Goal: Task Accomplishment & Management: Manage account settings

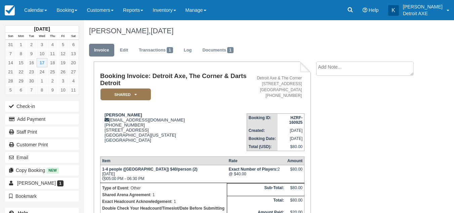
scroll to position [108, 0]
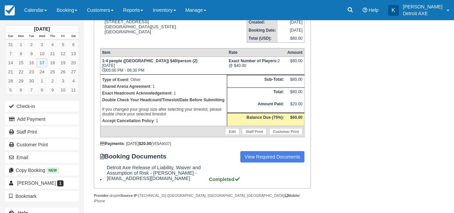
click at [20, 13] on link "Calendar" at bounding box center [35, 10] width 32 height 20
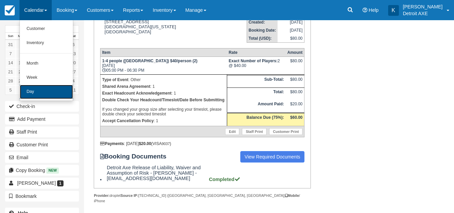
click at [41, 90] on link "Day" at bounding box center [46, 92] width 53 height 14
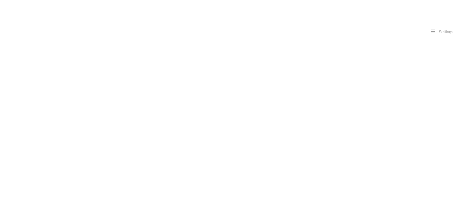
select select
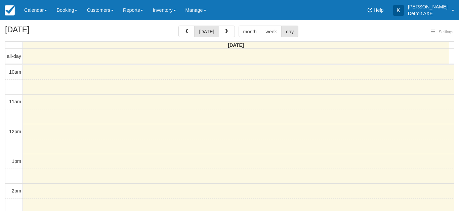
select select
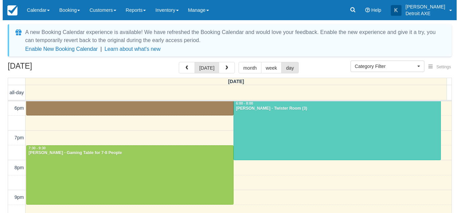
scroll to position [206, 0]
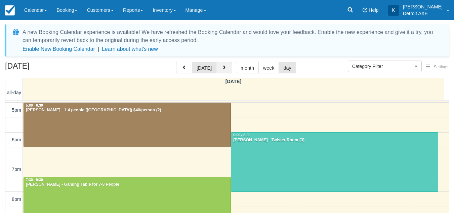
click at [223, 71] on button "button" at bounding box center [224, 67] width 16 height 11
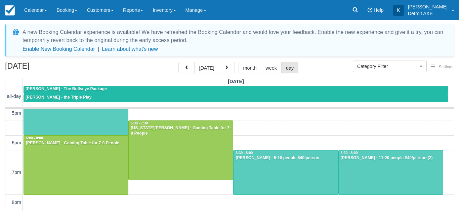
scroll to position [211, 0]
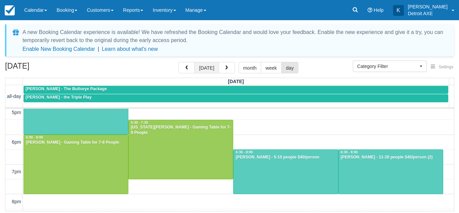
click at [209, 69] on button "today" at bounding box center [206, 67] width 25 height 11
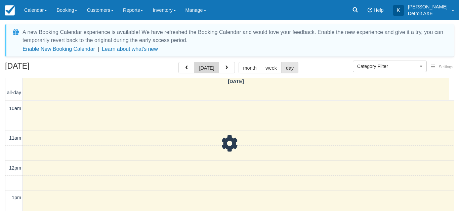
scroll to position [238, 0]
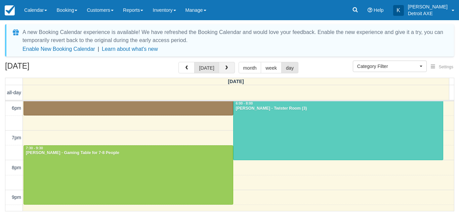
click at [229, 68] on button "button" at bounding box center [227, 67] width 16 height 11
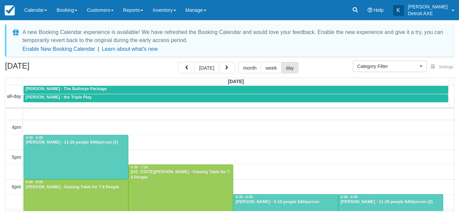
scroll to position [166, 0]
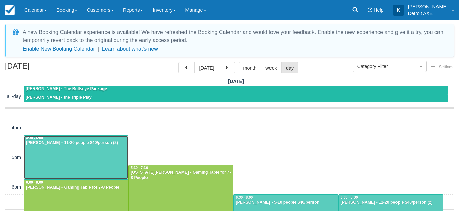
click at [100, 156] on div at bounding box center [76, 157] width 104 height 44
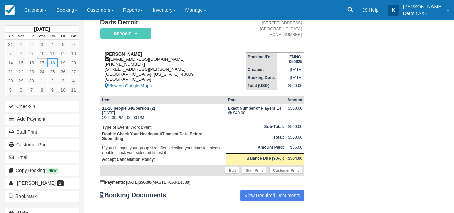
scroll to position [71, 0]
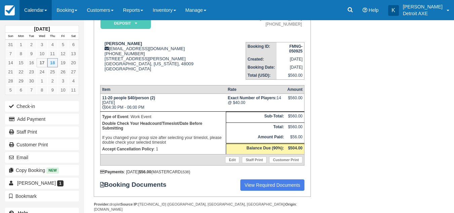
click at [30, 7] on link "Calendar" at bounding box center [35, 10] width 32 height 20
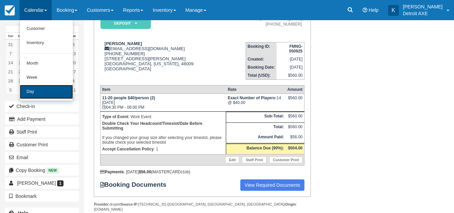
click at [44, 89] on link "Day" at bounding box center [46, 92] width 53 height 14
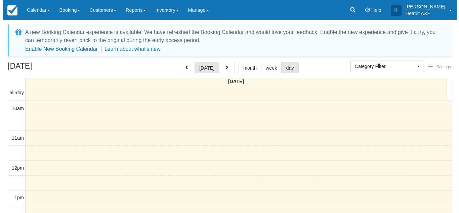
scroll to position [238, 0]
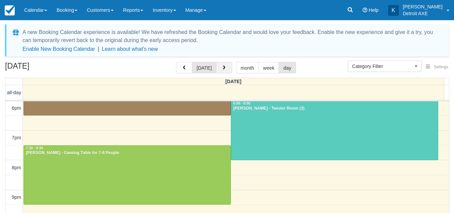
click at [224, 68] on span "button" at bounding box center [224, 68] width 5 height 5
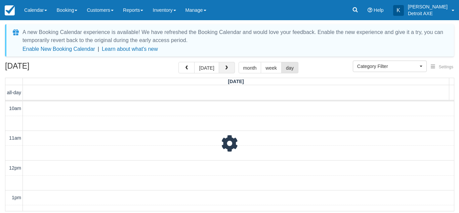
scroll to position [238, 0]
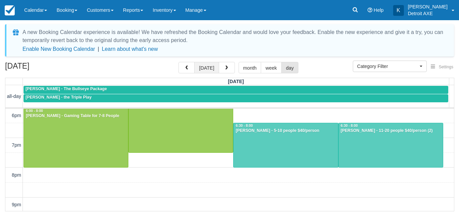
click at [203, 69] on button "today" at bounding box center [206, 67] width 25 height 11
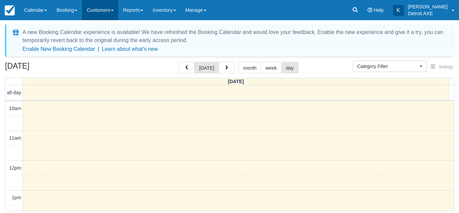
scroll to position [238, 0]
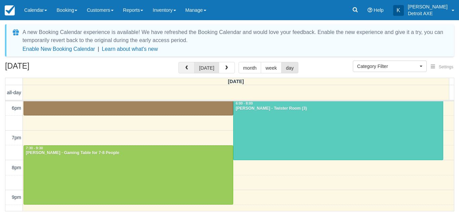
click at [191, 68] on button "button" at bounding box center [186, 67] width 16 height 11
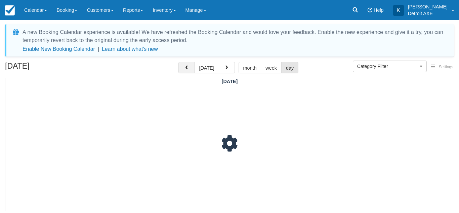
click at [191, 68] on button "button" at bounding box center [186, 67] width 16 height 11
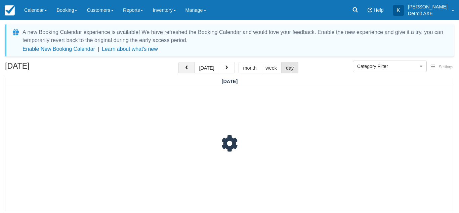
click at [191, 68] on button "button" at bounding box center [186, 67] width 16 height 11
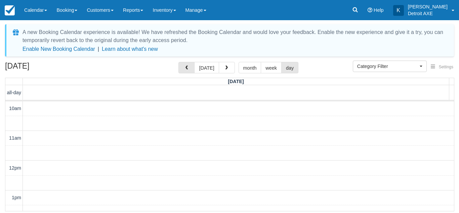
click at [191, 68] on button "button" at bounding box center [186, 67] width 16 height 11
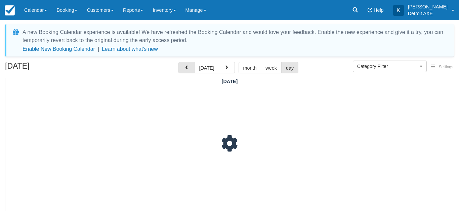
click at [191, 68] on button "button" at bounding box center [186, 67] width 16 height 11
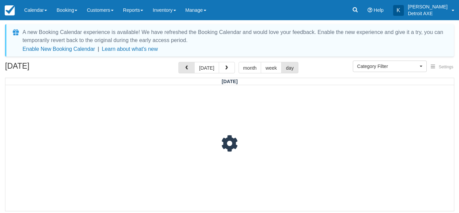
click at [191, 68] on button "button" at bounding box center [186, 67] width 16 height 11
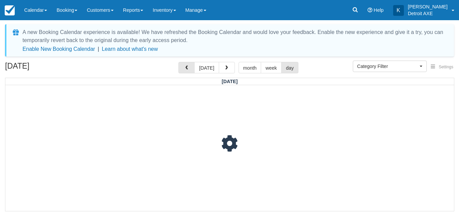
click at [191, 68] on button "button" at bounding box center [186, 67] width 16 height 11
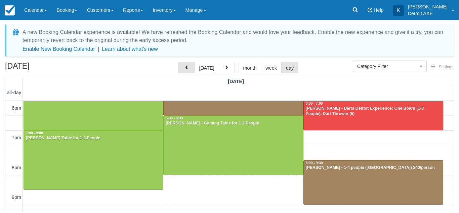
click at [191, 68] on button "button" at bounding box center [186, 67] width 16 height 11
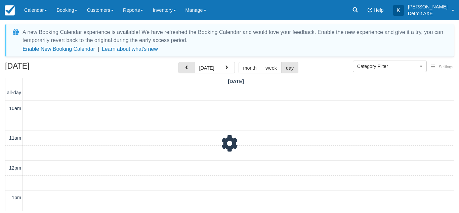
click at [191, 68] on button "button" at bounding box center [186, 67] width 16 height 11
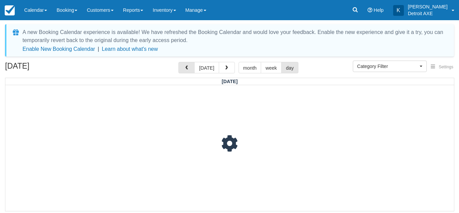
click at [191, 68] on button "button" at bounding box center [186, 67] width 16 height 11
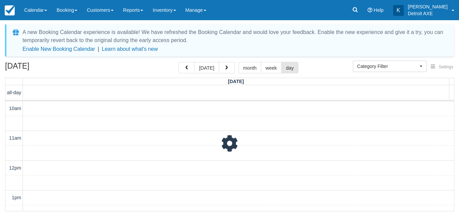
scroll to position [238, 0]
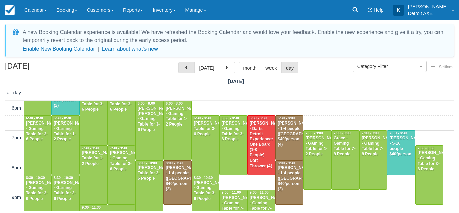
click at [191, 68] on button "button" at bounding box center [186, 67] width 16 height 11
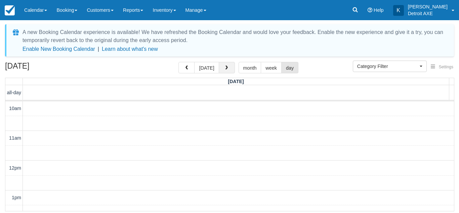
scroll to position [238, 0]
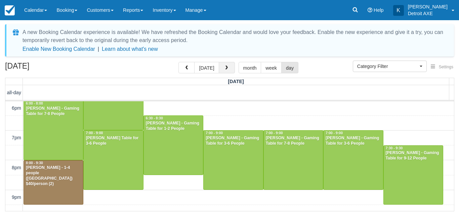
click at [224, 67] on span "button" at bounding box center [226, 68] width 5 height 5
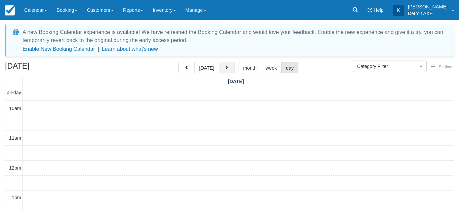
click at [224, 67] on span "button" at bounding box center [226, 68] width 5 height 5
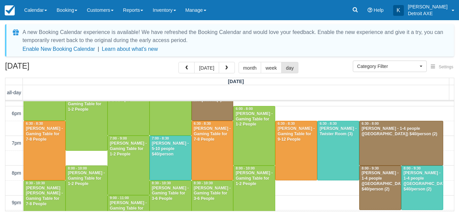
scroll to position [232, 0]
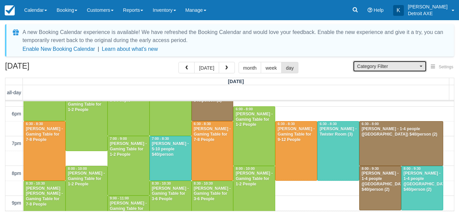
click at [373, 65] on span "Category Filter" at bounding box center [387, 66] width 61 height 7
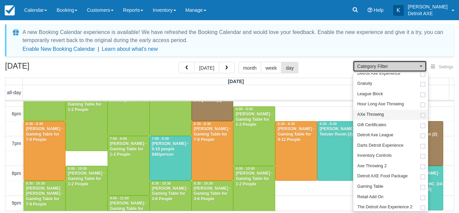
scroll to position [50, 0]
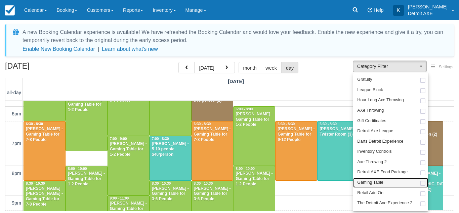
click at [380, 186] on link "Gaming Table" at bounding box center [390, 182] width 75 height 10
select select "6"
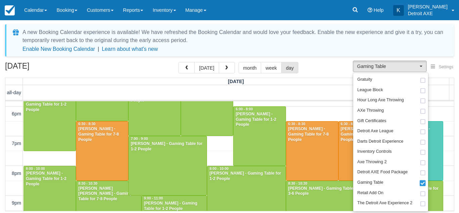
click at [324, 68] on div "August 9, 2025 today month week day" at bounding box center [229, 69] width 449 height 14
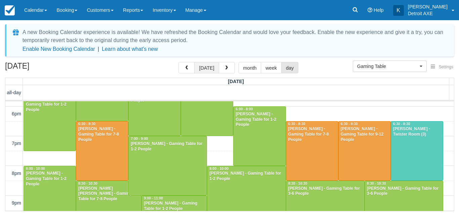
click at [213, 68] on button "today" at bounding box center [206, 67] width 25 height 11
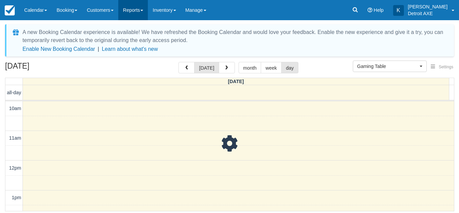
scroll to position [238, 0]
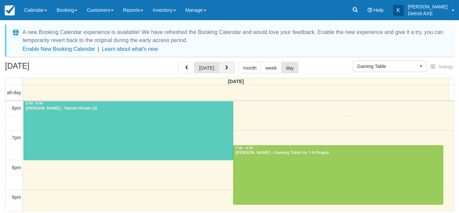
click at [232, 68] on button "button" at bounding box center [227, 67] width 16 height 11
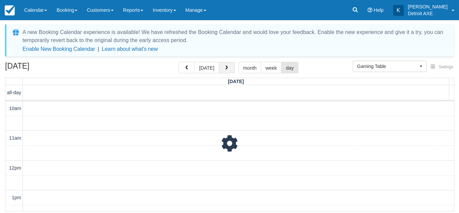
scroll to position [238, 0]
click at [232, 68] on button "button" at bounding box center [227, 67] width 16 height 11
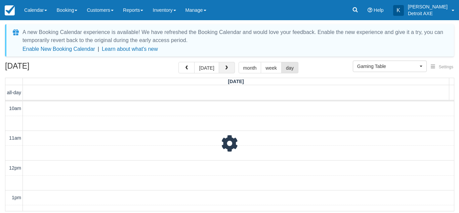
scroll to position [238, 0]
click at [232, 68] on button "button" at bounding box center [227, 67] width 16 height 11
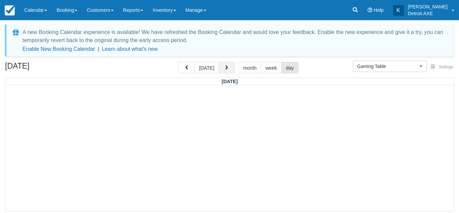
click at [232, 68] on button "button" at bounding box center [227, 67] width 16 height 11
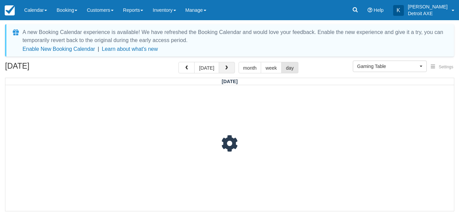
click at [232, 68] on button "button" at bounding box center [227, 67] width 16 height 11
click at [225, 66] on span "button" at bounding box center [226, 68] width 5 height 5
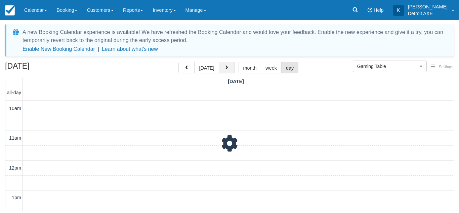
click at [225, 66] on span "button" at bounding box center [226, 68] width 5 height 5
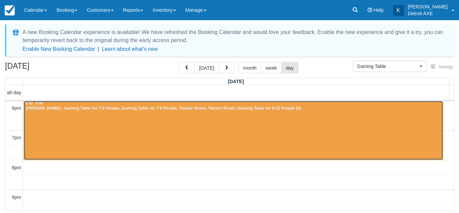
click at [198, 125] on div at bounding box center [233, 130] width 419 height 59
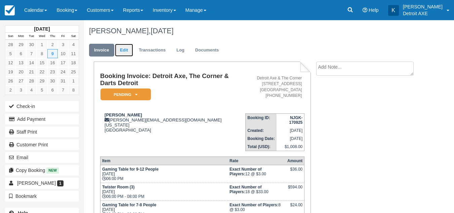
click at [125, 50] on link "Edit" at bounding box center [124, 50] width 18 height 13
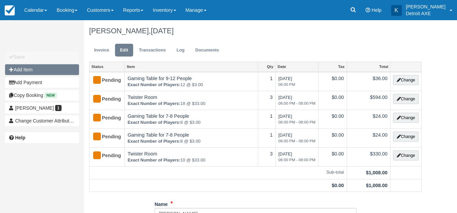
click at [46, 72] on button "Add Item" at bounding box center [42, 69] width 74 height 11
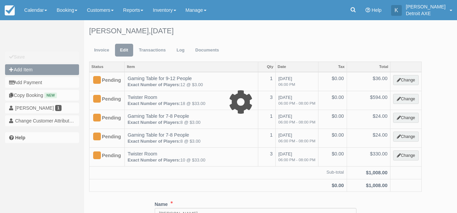
type input "0.00"
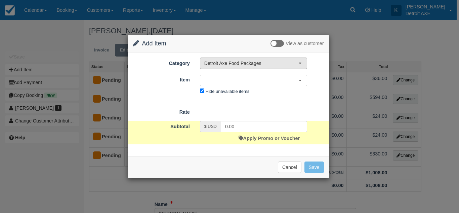
click at [270, 62] on span "Detroit Axe Food Packages" at bounding box center [251, 63] width 94 height 7
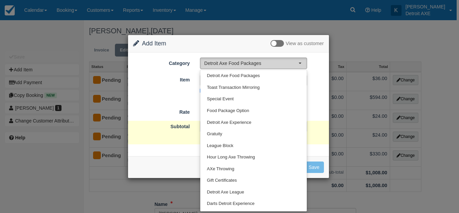
click at [270, 62] on span "Detroit Axe Food Packages" at bounding box center [251, 63] width 94 height 7
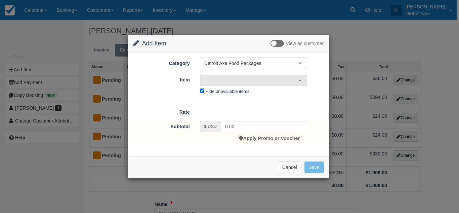
click at [258, 78] on span "—" at bounding box center [251, 80] width 94 height 7
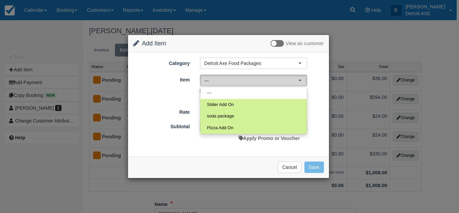
click at [258, 78] on span "—" at bounding box center [251, 80] width 94 height 7
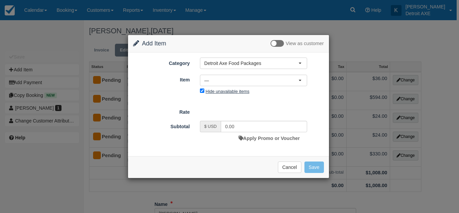
click at [236, 89] on label "Hide unavailable items" at bounding box center [228, 91] width 44 height 5
click at [204, 89] on input "Hide unavailable items" at bounding box center [202, 90] width 4 height 4
checkbox input "false"
select select
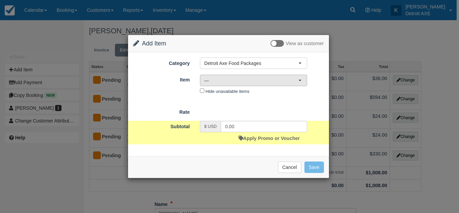
click at [240, 81] on span "—" at bounding box center [251, 80] width 94 height 7
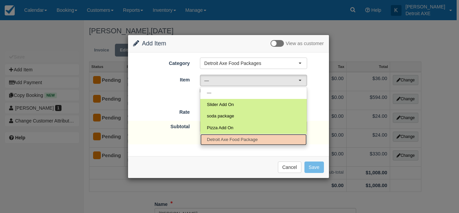
click at [226, 137] on span "Detroit Axe Food Package" at bounding box center [232, 139] width 51 height 6
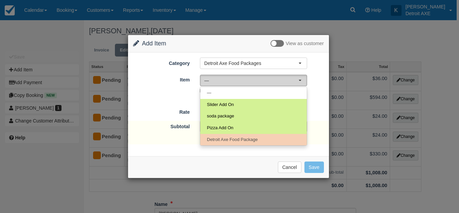
select select "42"
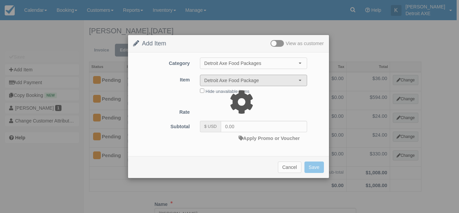
type input "96.00"
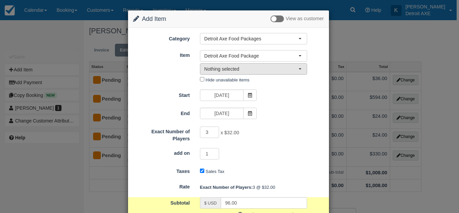
click at [265, 68] on span "Nothing selected" at bounding box center [251, 69] width 94 height 7
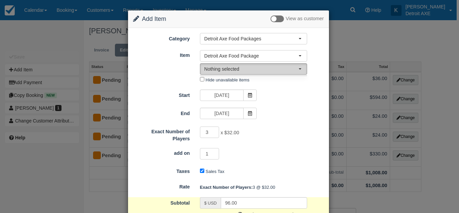
click at [265, 68] on span "Nothing selected" at bounding box center [251, 69] width 94 height 7
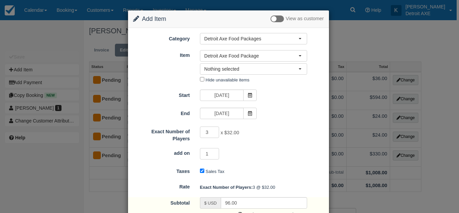
click at [288, 98] on div "Start 10/09/25" at bounding box center [228, 95] width 201 height 13
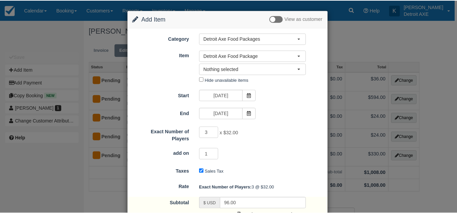
scroll to position [52, 0]
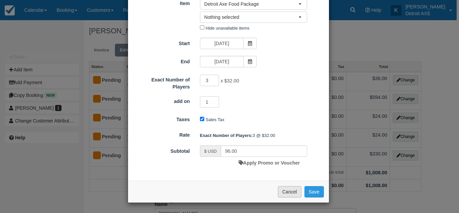
click at [290, 191] on button "Cancel" at bounding box center [290, 191] width 24 height 11
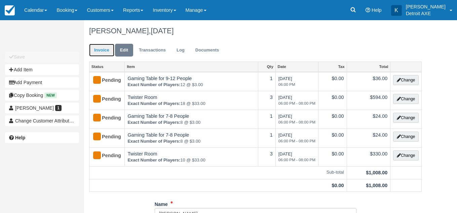
click at [100, 45] on link "Invoice" at bounding box center [101, 50] width 25 height 13
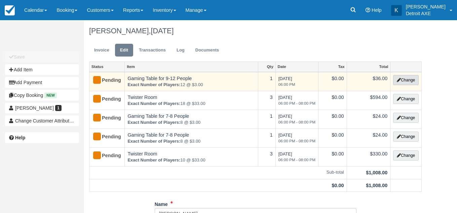
click at [399, 78] on icon "button" at bounding box center [398, 80] width 4 height 4
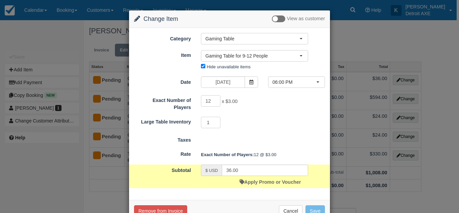
scroll to position [19, 0]
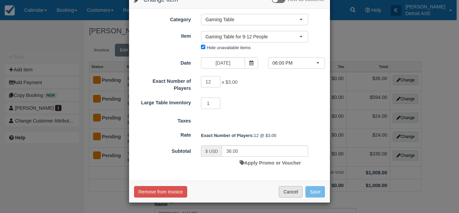
click at [290, 192] on button "Cancel" at bounding box center [291, 191] width 24 height 11
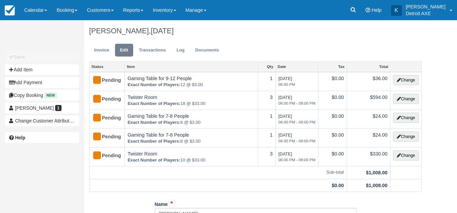
scroll to position [0, 0]
click at [105, 56] on link "Invoice" at bounding box center [101, 49] width 25 height 13
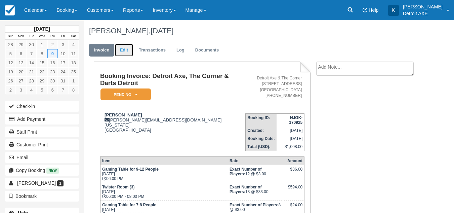
click at [124, 52] on link "Edit" at bounding box center [124, 50] width 18 height 13
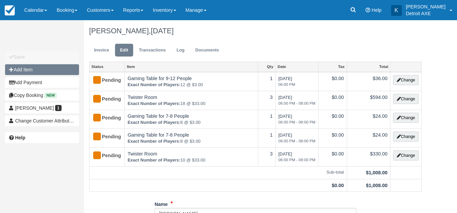
click at [44, 69] on button "Add Item" at bounding box center [42, 69] width 74 height 11
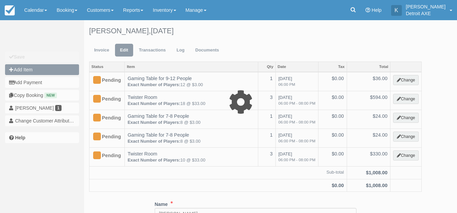
type input "0.00"
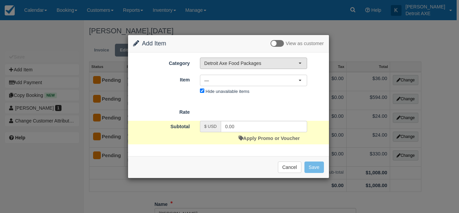
click at [230, 62] on span "Detroit Axe Food Packages" at bounding box center [251, 63] width 94 height 7
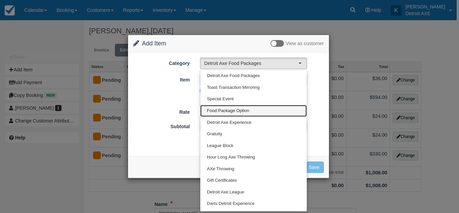
click at [244, 112] on span "Food Package Option" at bounding box center [228, 111] width 42 height 6
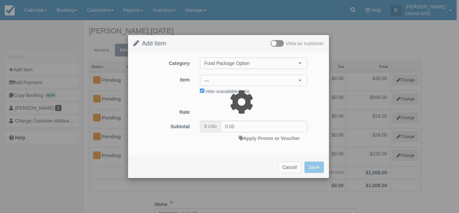
click at [248, 78] on div at bounding box center [229, 106] width 459 height 213
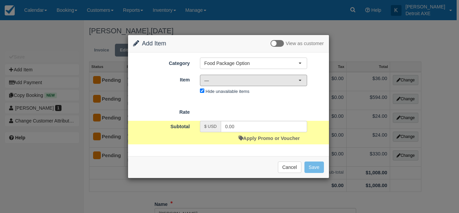
click at [251, 82] on span "—" at bounding box center [251, 80] width 94 height 7
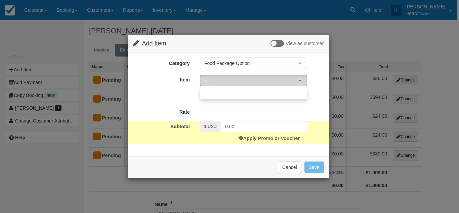
click at [251, 82] on span "—" at bounding box center [251, 80] width 94 height 7
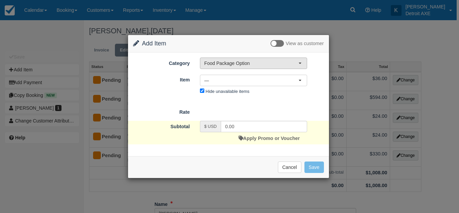
click at [251, 68] on button "Food Package Option" at bounding box center [253, 62] width 107 height 11
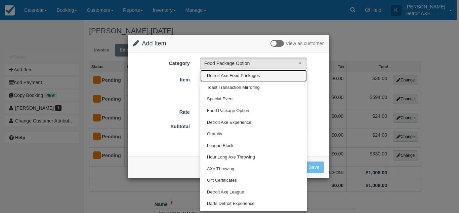
click at [250, 77] on span "Detroit Axe Food Packages" at bounding box center [233, 76] width 53 height 6
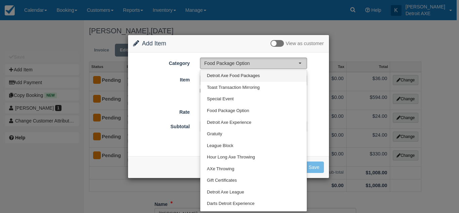
select select "9"
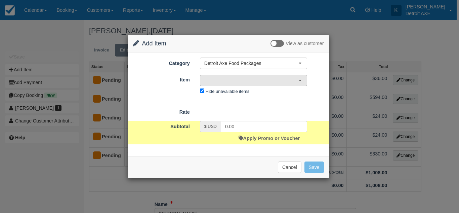
click at [250, 81] on span "—" at bounding box center [251, 80] width 94 height 7
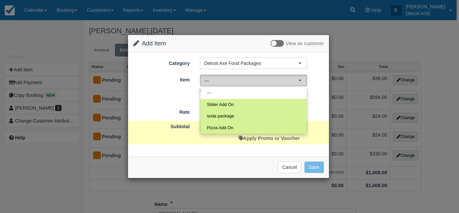
click at [250, 81] on span "—" at bounding box center [251, 80] width 94 height 7
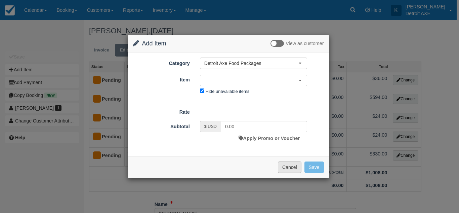
click at [285, 168] on button "Cancel" at bounding box center [290, 166] width 24 height 11
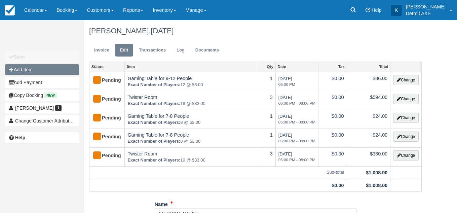
click at [44, 73] on button "Add Item" at bounding box center [42, 69] width 74 height 11
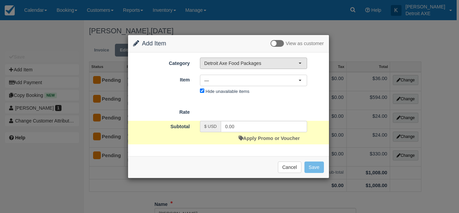
click at [250, 63] on span "Detroit Axe Food Packages" at bounding box center [251, 63] width 94 height 7
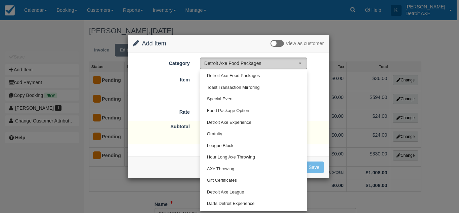
click at [250, 63] on span "Detroit Axe Food Packages" at bounding box center [251, 63] width 94 height 7
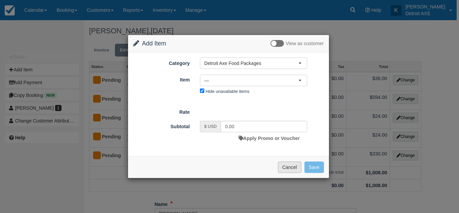
click at [295, 170] on button "Cancel" at bounding box center [290, 166] width 24 height 11
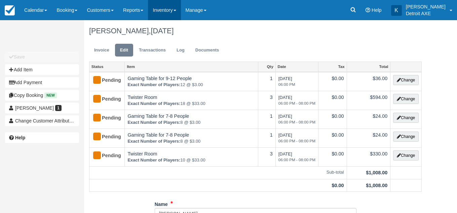
click at [180, 15] on link "Inventory" at bounding box center [164, 10] width 33 height 20
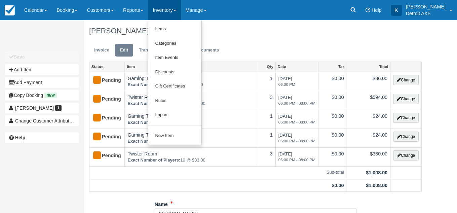
click at [93, 37] on div "Nicole Romeo, October 09 2025" at bounding box center [255, 31] width 342 height 22
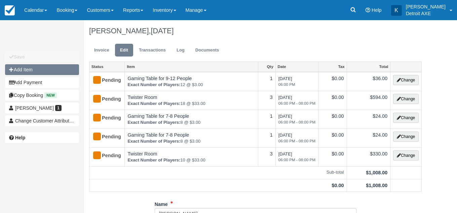
click at [57, 70] on button "Add Item" at bounding box center [42, 69] width 74 height 11
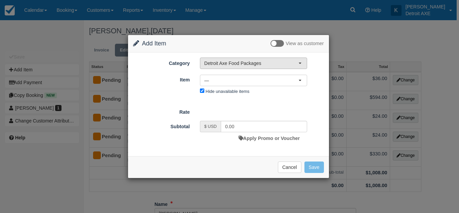
click at [217, 64] on span "Detroit Axe Food Packages" at bounding box center [251, 63] width 94 height 7
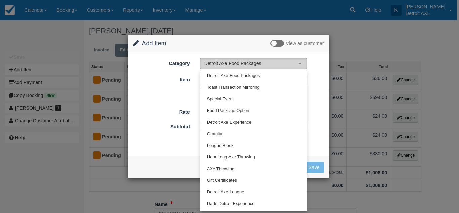
click at [217, 64] on span "Detroit Axe Food Packages" at bounding box center [251, 63] width 94 height 7
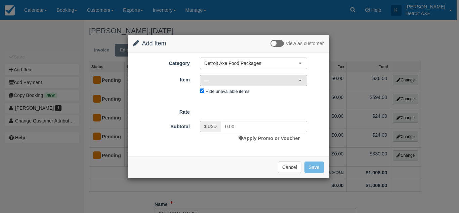
click at [220, 79] on span "—" at bounding box center [251, 80] width 94 height 7
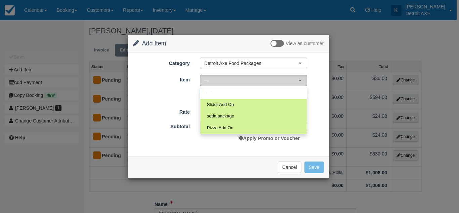
click at [229, 85] on button "—" at bounding box center [253, 80] width 107 height 11
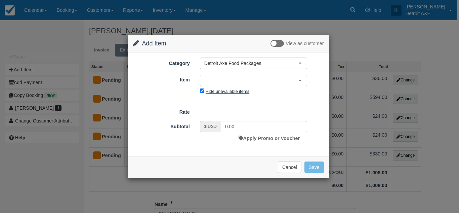
click at [219, 91] on label "Hide unavailable items" at bounding box center [228, 91] width 44 height 5
click at [204, 91] on input "Hide unavailable items" at bounding box center [202, 90] width 4 height 4
checkbox input "false"
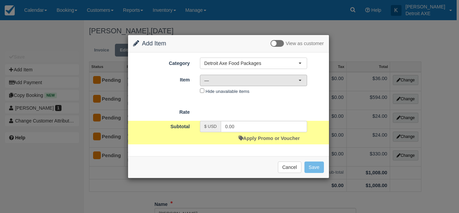
click at [229, 76] on button "—" at bounding box center [253, 80] width 107 height 11
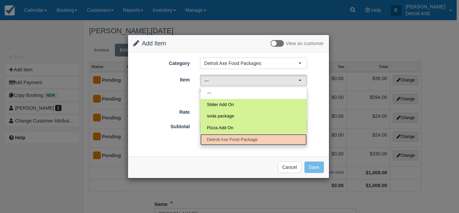
click at [224, 136] on link "Detroit Axe Food Package" at bounding box center [253, 140] width 107 height 12
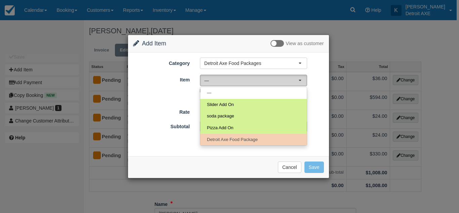
select select "42"
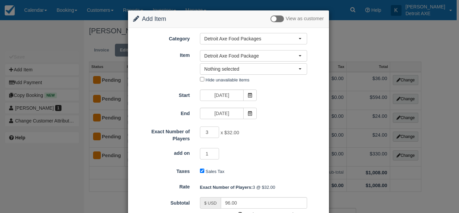
click at [346, 37] on div "Change Item Add Item View as customer Category Detroit Axe Food Packages Detroi…" at bounding box center [229, 106] width 459 height 213
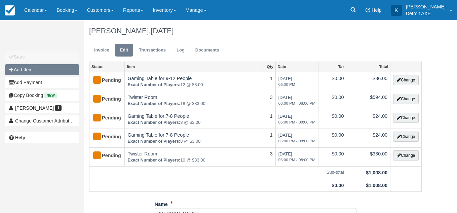
click at [57, 71] on button "Add Item" at bounding box center [42, 69] width 74 height 11
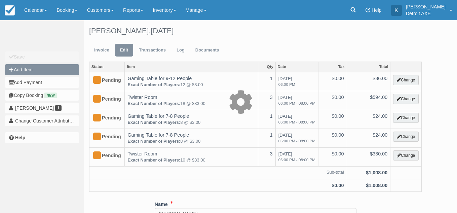
type input "0.00"
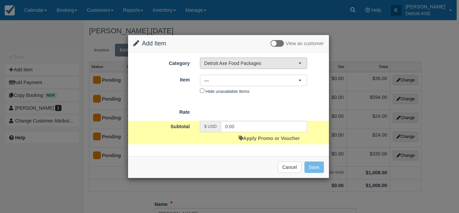
click at [248, 62] on span "Detroit Axe Food Packages" at bounding box center [251, 63] width 94 height 7
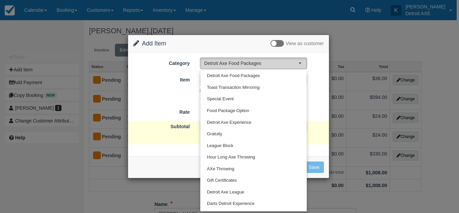
click at [248, 62] on span "Detroit Axe Food Packages" at bounding box center [251, 63] width 94 height 7
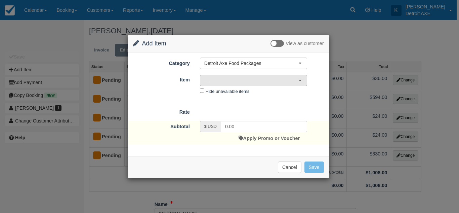
click at [243, 77] on button "—" at bounding box center [253, 80] width 107 height 11
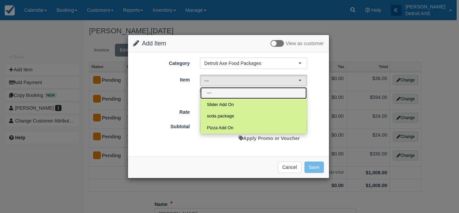
click at [245, 90] on link "—" at bounding box center [253, 93] width 107 height 12
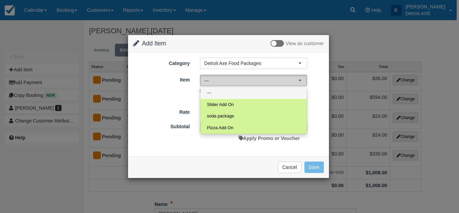
select select "0"
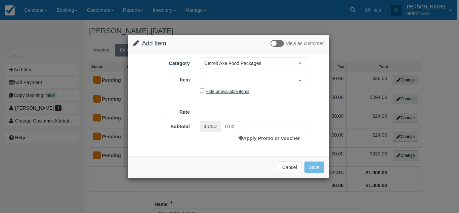
click at [221, 89] on label "Hide unavailable items" at bounding box center [228, 91] width 44 height 5
click at [204, 89] on input "Hide unavailable items" at bounding box center [202, 90] width 4 height 4
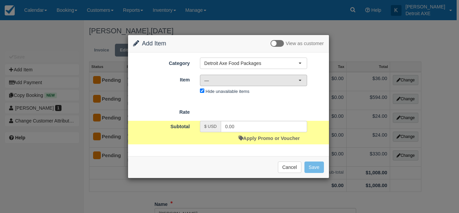
click at [226, 86] on button "—" at bounding box center [253, 80] width 107 height 11
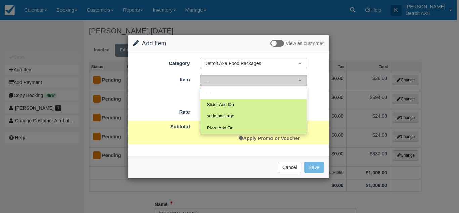
click at [226, 85] on button "—" at bounding box center [253, 80] width 107 height 11
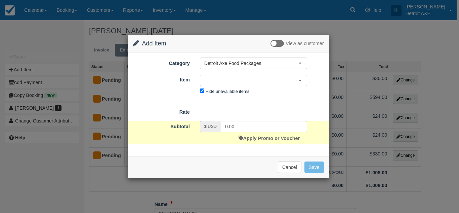
click at [225, 88] on div "Detroit Axe Food Package Slider Add On soda package Pizza Add On Detroit Axe Fo…" at bounding box center [253, 86] width 117 height 22
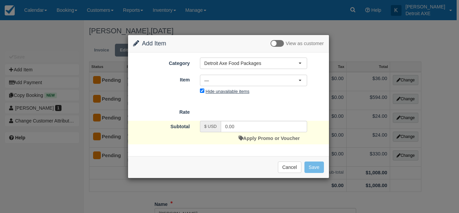
click at [225, 89] on label "Hide unavailable items" at bounding box center [228, 91] width 44 height 5
click at [204, 89] on input "Hide unavailable items" at bounding box center [202, 90] width 4 height 4
checkbox input "false"
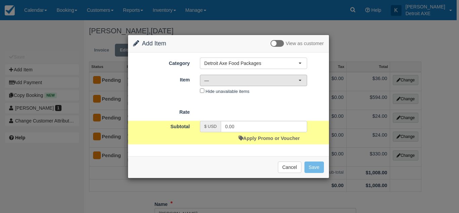
click at [232, 81] on span "—" at bounding box center [251, 80] width 94 height 7
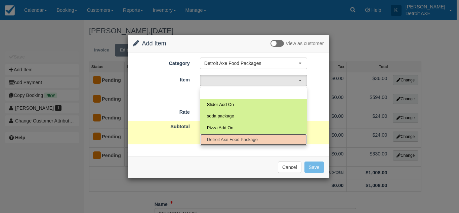
click at [227, 139] on span "Detroit Axe Food Package" at bounding box center [232, 139] width 51 height 6
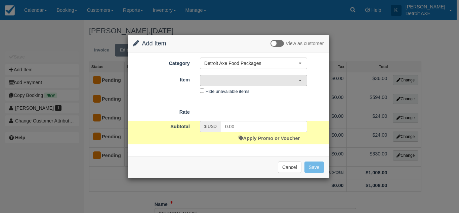
click at [251, 81] on span "—" at bounding box center [251, 80] width 94 height 7
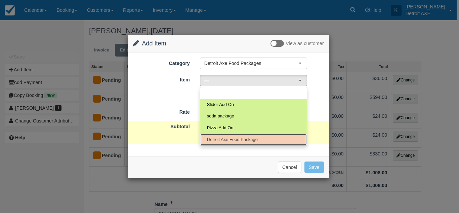
click at [233, 140] on span "Detroit Axe Food Package" at bounding box center [232, 139] width 51 height 6
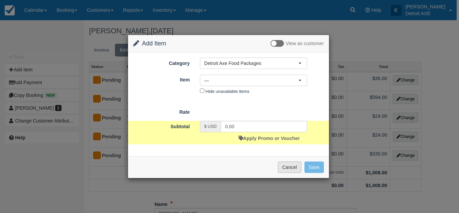
click at [294, 168] on button "Cancel" at bounding box center [290, 166] width 24 height 11
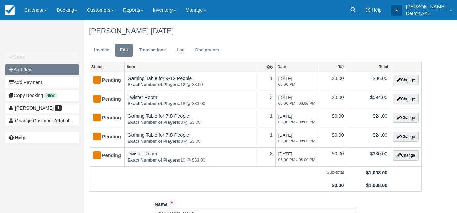
click at [49, 69] on button "Add Item" at bounding box center [42, 69] width 74 height 11
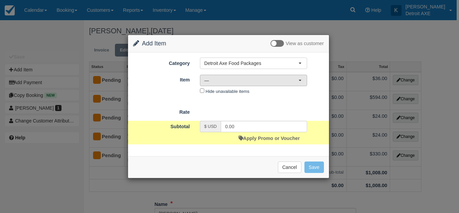
click at [244, 77] on span "—" at bounding box center [251, 80] width 94 height 7
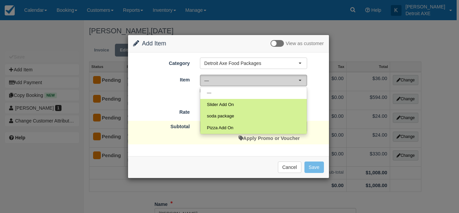
click at [242, 83] on span "—" at bounding box center [251, 80] width 94 height 7
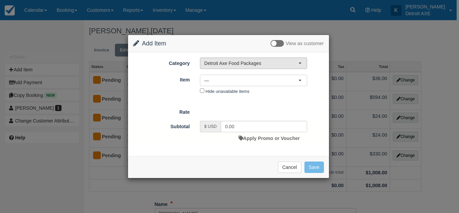
click at [252, 65] on span "Detroit Axe Food Packages" at bounding box center [251, 63] width 94 height 7
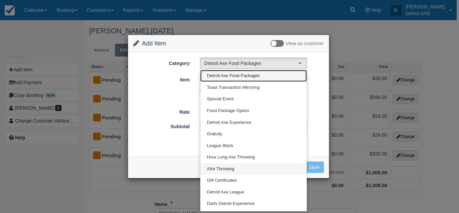
scroll to position [80, 0]
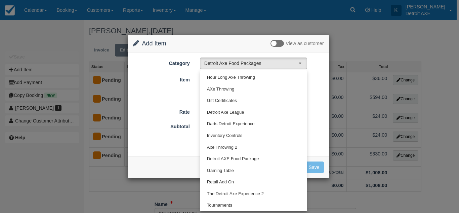
click at [40, 182] on div "Change Item Add Item View as customer Category Detroit Axe Food Packages Detroi…" at bounding box center [229, 106] width 459 height 213
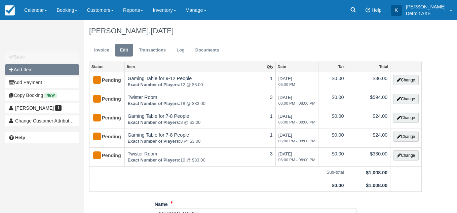
click at [53, 74] on button "Add Item" at bounding box center [42, 69] width 74 height 11
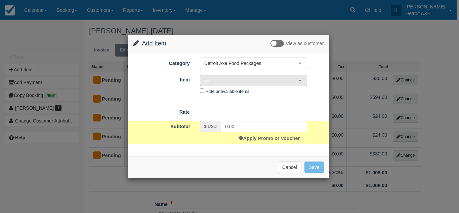
click at [236, 78] on span "—" at bounding box center [251, 80] width 94 height 7
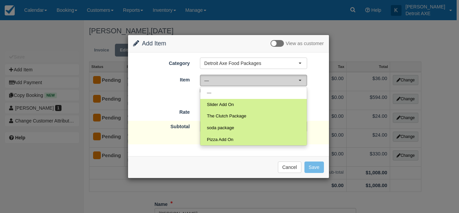
click at [236, 78] on span "—" at bounding box center [251, 80] width 94 height 7
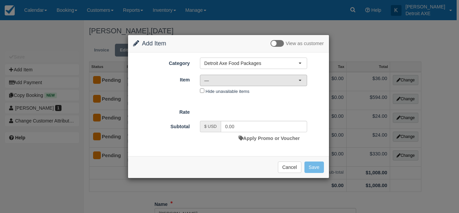
click at [234, 78] on span "—" at bounding box center [251, 80] width 94 height 7
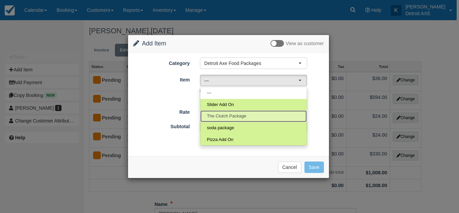
click at [235, 116] on span "The Clutch Package" at bounding box center [226, 116] width 39 height 6
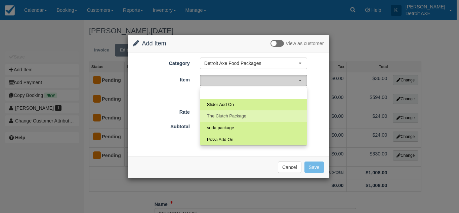
select select "46"
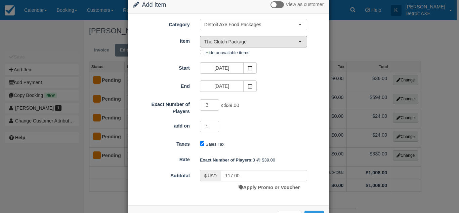
scroll to position [39, 0]
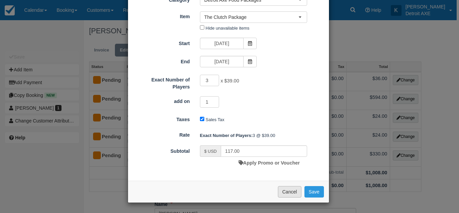
click at [286, 192] on button "Cancel" at bounding box center [290, 191] width 24 height 11
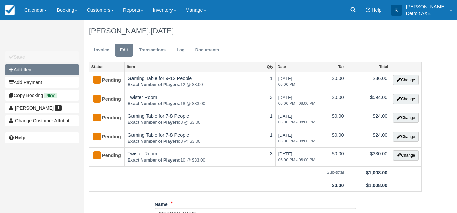
click at [57, 67] on button "Add Item" at bounding box center [42, 69] width 74 height 11
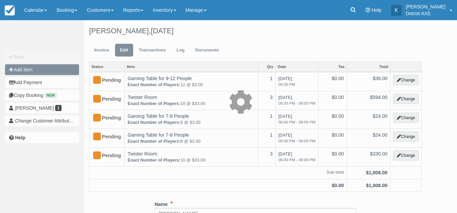
type input "0.00"
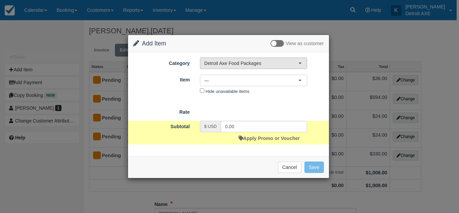
click at [252, 61] on span "Detroit Axe Food Packages" at bounding box center [251, 63] width 94 height 7
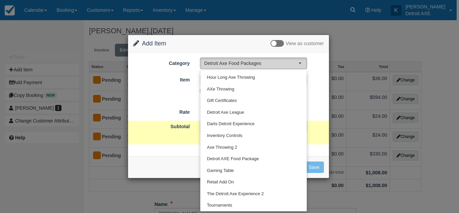
scroll to position [0, 0]
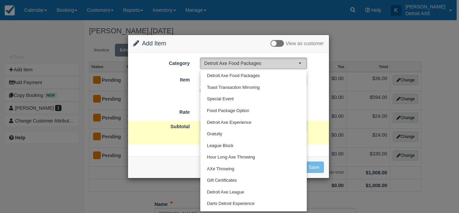
click at [252, 61] on span "Detroit Axe Food Packages" at bounding box center [251, 63] width 94 height 7
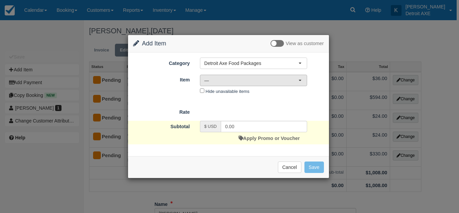
click at [240, 81] on span "—" at bounding box center [251, 80] width 94 height 7
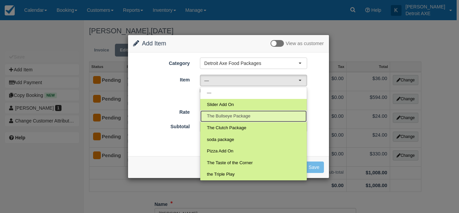
click at [211, 114] on span "The Bullseye Package" at bounding box center [228, 116] width 43 height 6
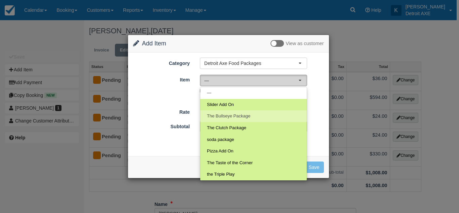
select select "41"
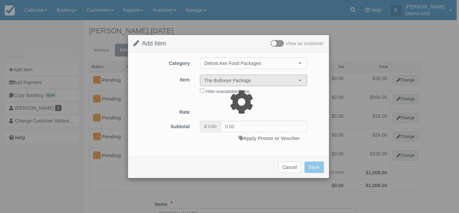
type input "96.00"
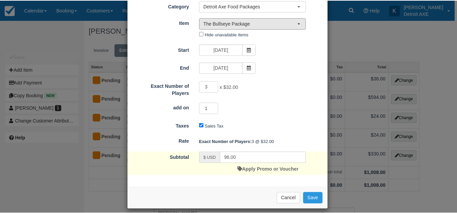
scroll to position [33, 0]
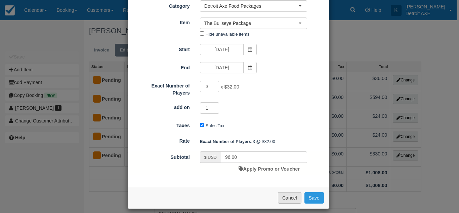
click at [292, 193] on button "Cancel" at bounding box center [290, 197] width 24 height 11
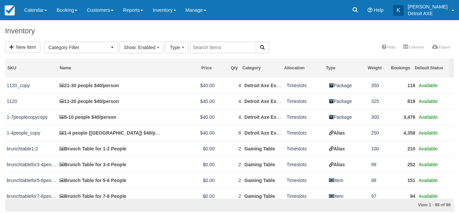
click at [94, 38] on div "Inventory" at bounding box center [229, 31] width 459 height 22
click at [94, 50] on span "Category Filter" at bounding box center [78, 47] width 61 height 7
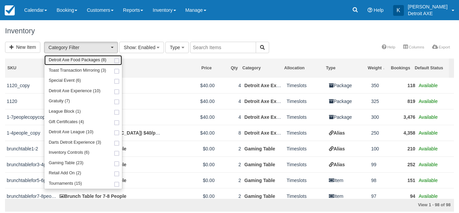
click at [98, 59] on span "Detroit Axe Food Packages (8)" at bounding box center [78, 60] width 58 height 6
select select "9"
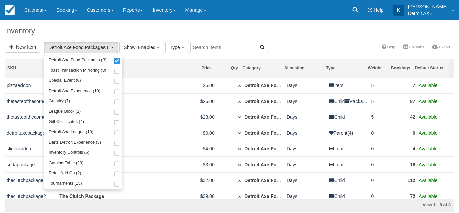
click at [113, 35] on div "Inventory" at bounding box center [229, 31] width 459 height 22
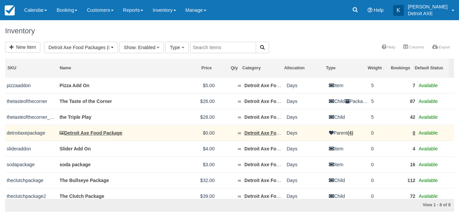
scroll to position [5, 0]
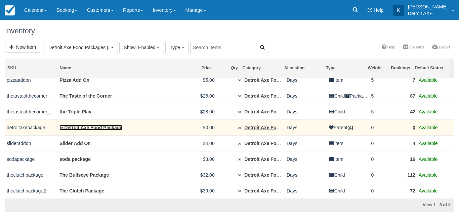
click at [102, 130] on link "Detroit Axe Food Package" at bounding box center [90, 127] width 63 height 5
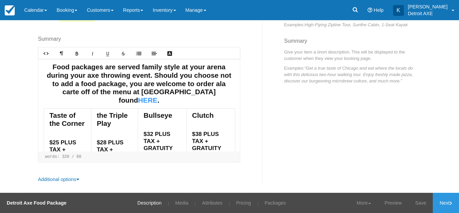
scroll to position [117, 0]
click at [70, 179] on link "Additional options" at bounding box center [58, 179] width 41 height 5
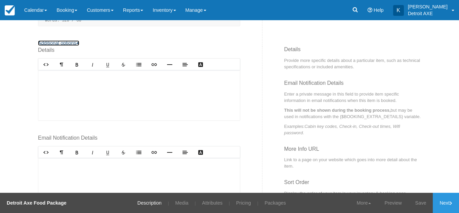
scroll to position [366, 0]
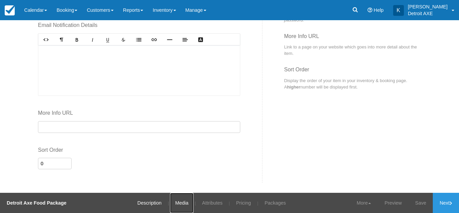
click at [175, 200] on link "Media" at bounding box center [181, 203] width 23 height 20
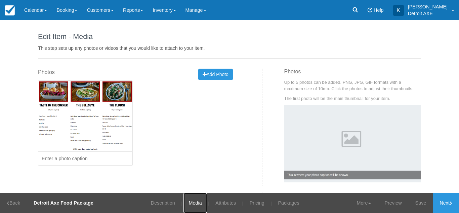
scroll to position [46, 0]
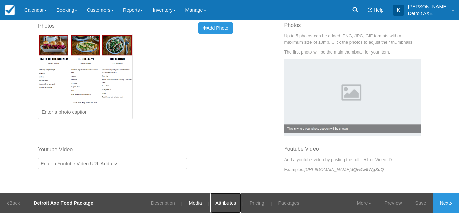
click at [233, 201] on link "Attributes" at bounding box center [225, 203] width 31 height 20
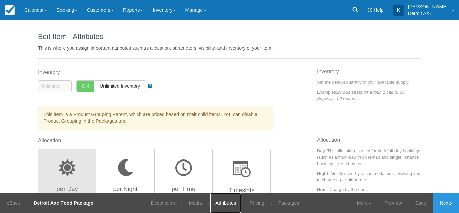
scroll to position [22, 0]
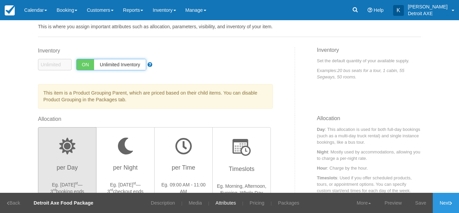
click at [118, 68] on span "Unlimited Inventory" at bounding box center [120, 64] width 52 height 11
click at [117, 66] on span "Unlimited Inventory" at bounding box center [101, 64] width 52 height 11
checkbox input "true"
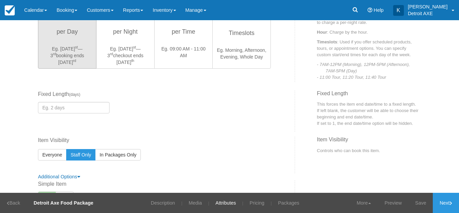
scroll to position [247, 0]
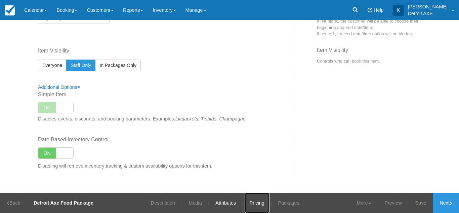
click at [255, 203] on link "Pricing" at bounding box center [257, 203] width 25 height 20
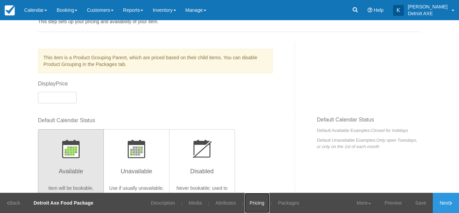
scroll to position [70, 0]
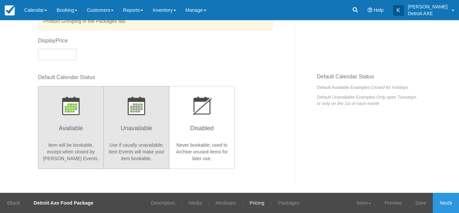
click at [141, 134] on h3 "Unavailable" at bounding box center [136, 130] width 57 height 17
radio input "true"
click at [86, 133] on h3 "Available" at bounding box center [70, 130] width 57 height 17
radio input "true"
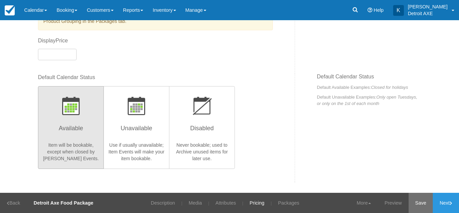
click at [415, 207] on link "Save" at bounding box center [421, 203] width 25 height 20
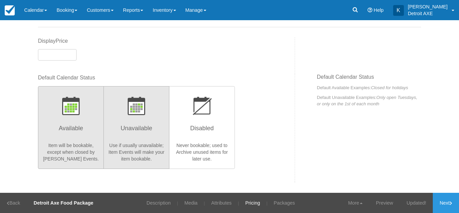
click at [149, 136] on h3 "Unavailable" at bounding box center [136, 130] width 57 height 17
radio input "true"
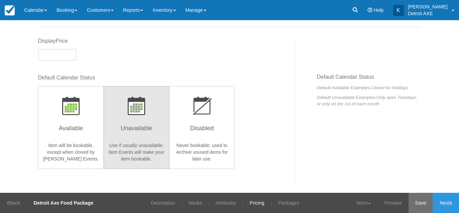
click at [427, 197] on link "Save" at bounding box center [421, 203] width 25 height 20
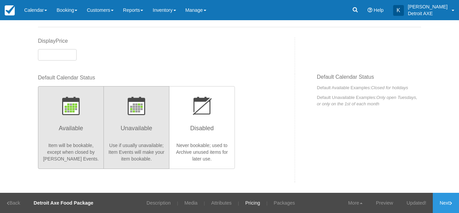
click at [83, 139] on button "Available Item will be bookable, except when closed by Closure Item Events." at bounding box center [71, 127] width 66 height 83
radio input "true"
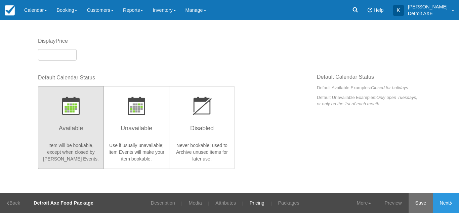
click at [420, 200] on link "Save" at bounding box center [421, 203] width 25 height 20
click at [279, 198] on link "Packages" at bounding box center [284, 203] width 31 height 20
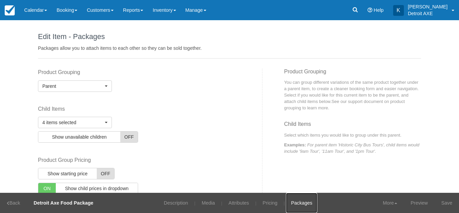
scroll to position [25, 0]
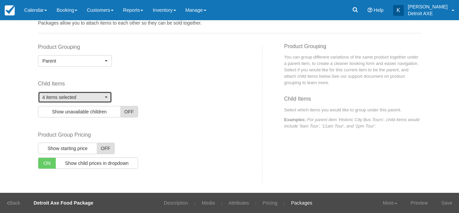
click at [96, 100] on span "4 items selected" at bounding box center [72, 97] width 61 height 7
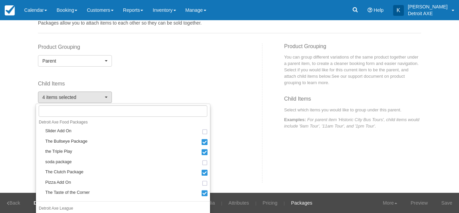
scroll to position [777, 0]
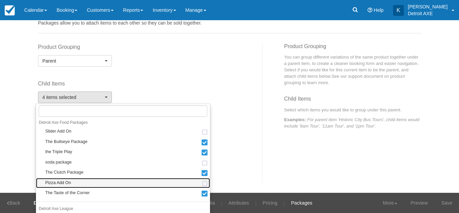
click at [192, 180] on link "Pizza Add On" at bounding box center [123, 183] width 174 height 10
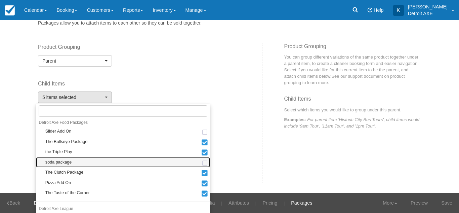
click at [192, 160] on link "soda package" at bounding box center [123, 162] width 174 height 10
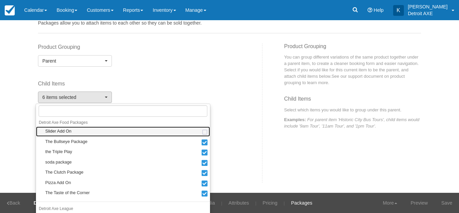
click at [201, 132] on span at bounding box center [204, 132] width 7 height 4
click at [201, 132] on span at bounding box center [204, 132] width 7 height 5
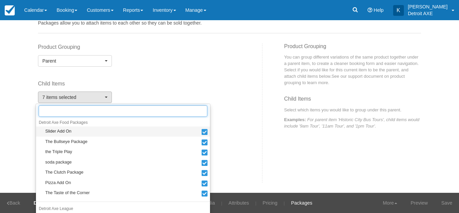
select select "41"
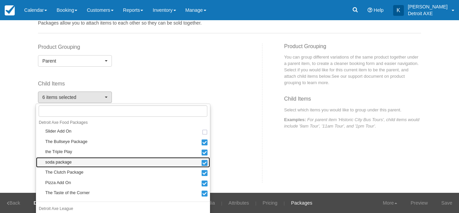
click at [194, 158] on link "soda package" at bounding box center [123, 162] width 174 height 10
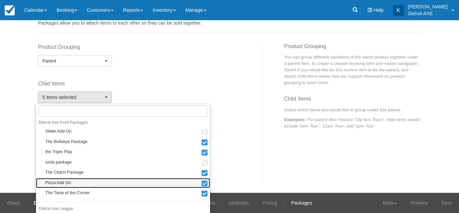
click at [201, 183] on span at bounding box center [204, 183] width 7 height 5
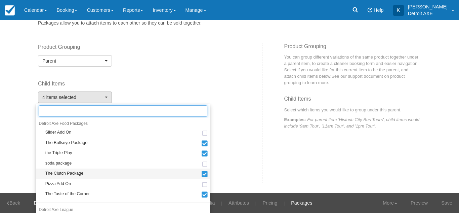
scroll to position [776, 0]
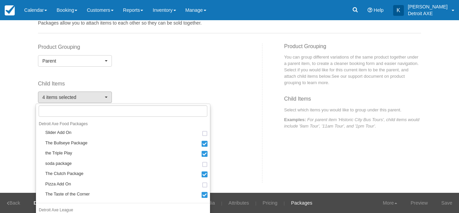
click at [228, 140] on div "Product Group Pricing ON Show starting price OFF $ USD ON Show child prices in …" at bounding box center [139, 150] width 202 height 38
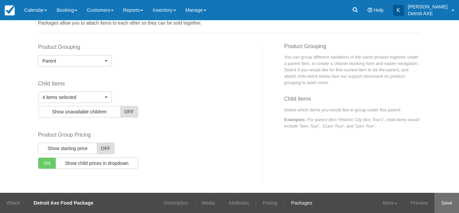
click at [442, 208] on link "Save" at bounding box center [446, 203] width 25 height 20
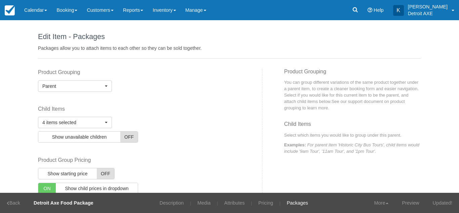
scroll to position [25, 0]
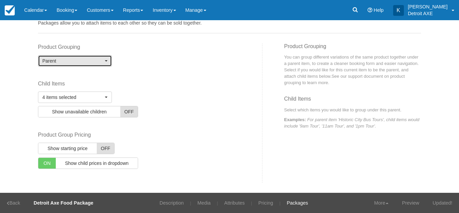
click at [100, 62] on span "Parent" at bounding box center [72, 60] width 61 height 7
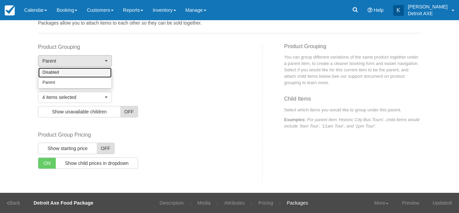
click at [86, 73] on link "Disabled" at bounding box center [74, 73] width 73 height 10
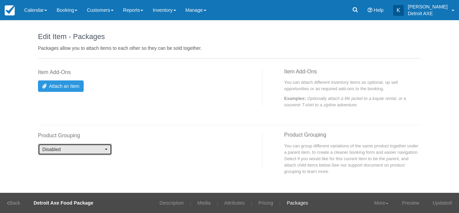
scroll to position [2, 0]
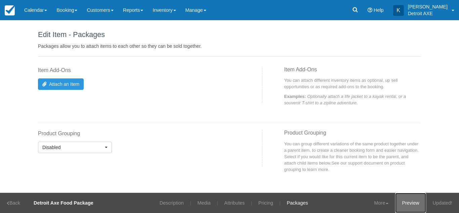
click at [413, 201] on link "Preview" at bounding box center [410, 203] width 31 height 20
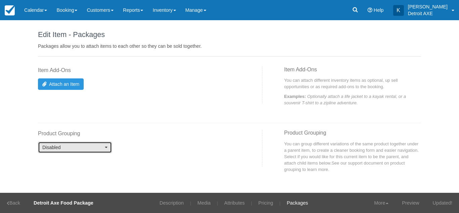
click at [77, 148] on span "Disabled" at bounding box center [72, 147] width 61 height 7
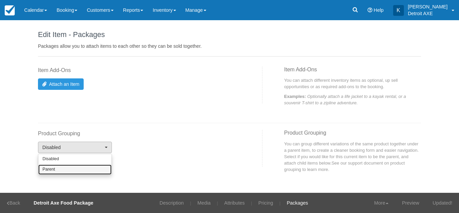
click at [75, 167] on link "Parent" at bounding box center [74, 169] width 73 height 10
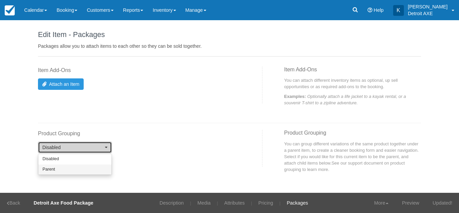
select select "P"
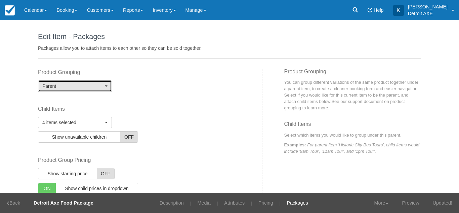
scroll to position [25, 0]
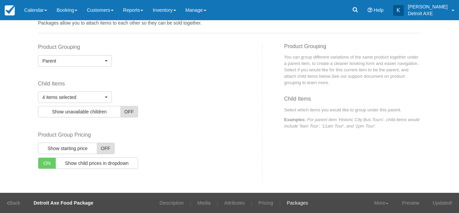
click at [120, 111] on span "OFF" at bounding box center [128, 111] width 17 height 11
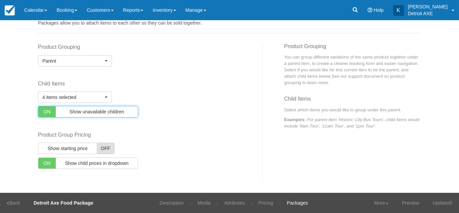
click at [123, 112] on span "Show unavailable children" at bounding box center [97, 111] width 82 height 11
checkbox input "false"
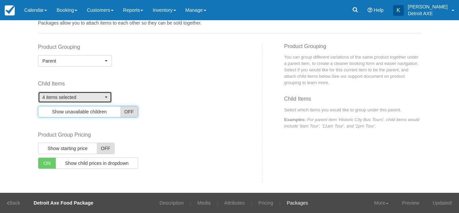
click at [98, 99] on span "4 items selected" at bounding box center [72, 97] width 61 height 7
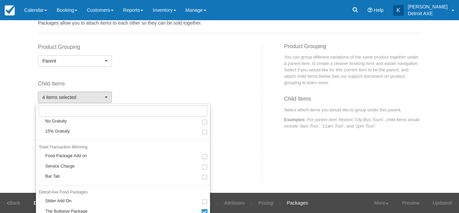
scroll to position [789, 0]
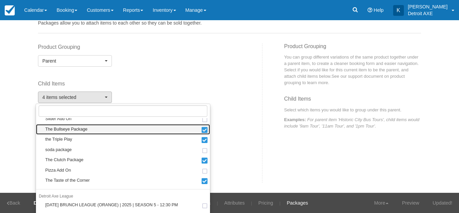
click at [144, 130] on link "The Bullseye Package" at bounding box center [123, 129] width 174 height 10
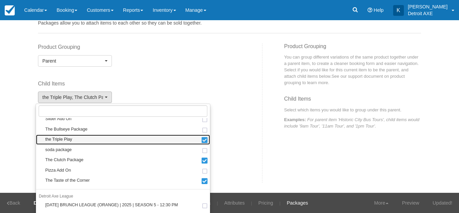
click at [143, 136] on link "the Triple Play" at bounding box center [123, 139] width 174 height 10
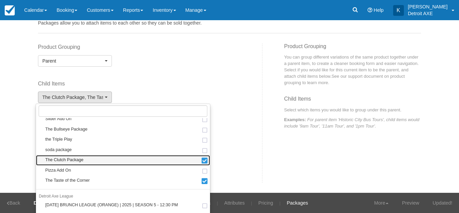
click at [142, 158] on link "The Clutch Package" at bounding box center [123, 160] width 174 height 10
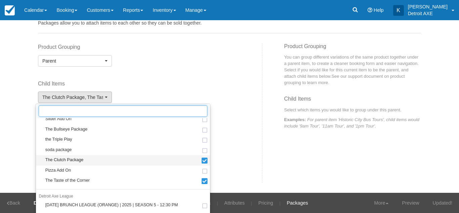
select select "38"
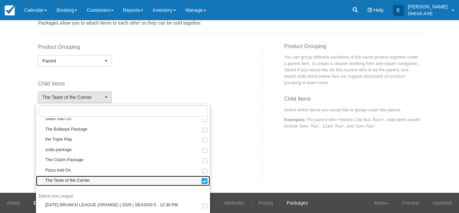
click at [142, 181] on link "The Taste of the Corner" at bounding box center [123, 180] width 174 height 10
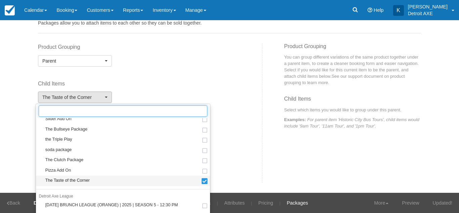
select select
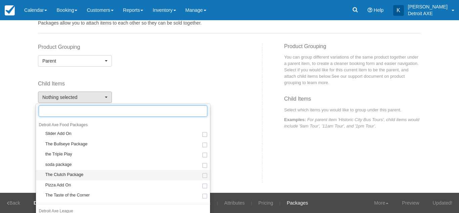
scroll to position [774, 0]
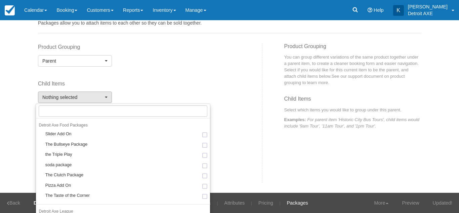
click at [389, 175] on div "Item Add-Ons Attach an Item Show Package Starting Price ON OFF $ USD 0.00 Item …" at bounding box center [229, 112] width 393 height 139
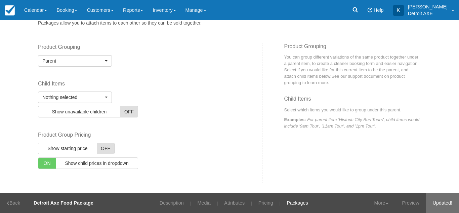
click at [442, 202] on link "Updated!" at bounding box center [442, 203] width 33 height 20
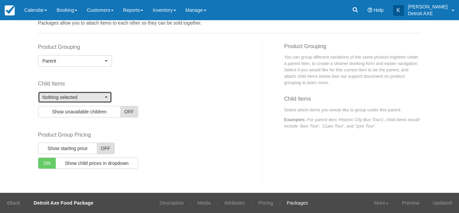
click at [84, 100] on span "Nothing selected" at bounding box center [72, 97] width 61 height 7
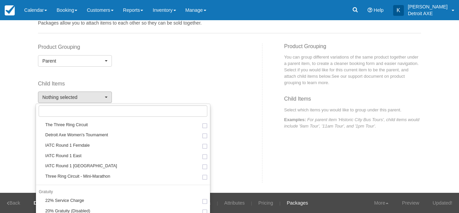
scroll to position [567, 0]
click at [165, 13] on link "Inventory" at bounding box center [164, 10] width 33 height 20
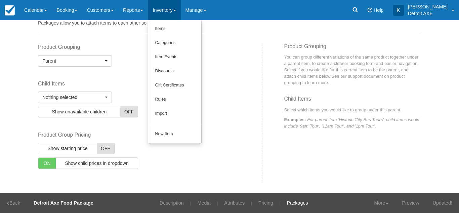
click at [131, 91] on div "Nothing selected Dining Room Buyout Gaming Table for 1-2 People NYE Gaming Tabl…" at bounding box center [86, 104] width 106 height 26
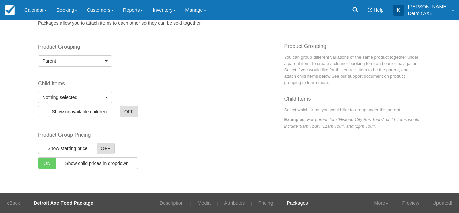
scroll to position [0, 0]
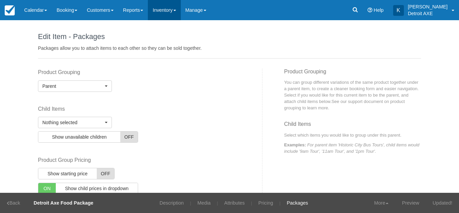
click at [178, 11] on link "Inventory" at bounding box center [164, 10] width 33 height 20
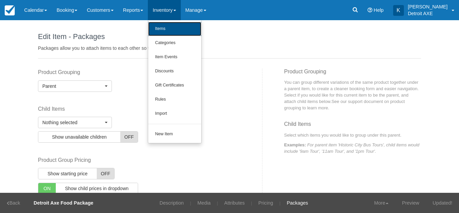
click at [175, 28] on link "Items" at bounding box center [174, 29] width 53 height 14
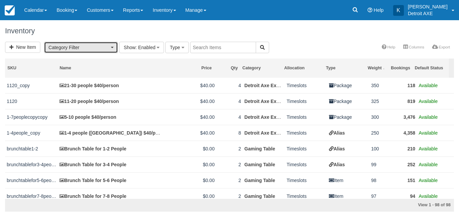
click at [113, 48] on button "Category Filter" at bounding box center [81, 47] width 74 height 11
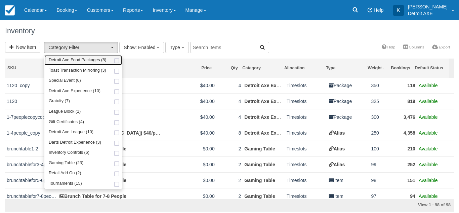
click at [95, 57] on span "Detroit Axe Food Packages (8)" at bounding box center [78, 60] width 58 height 6
select select "9"
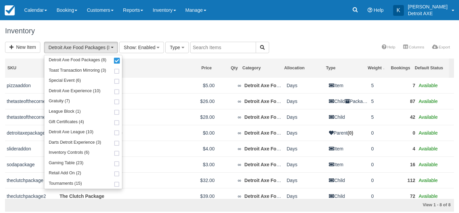
click at [128, 27] on h1 "Inventory" at bounding box center [229, 31] width 449 height 8
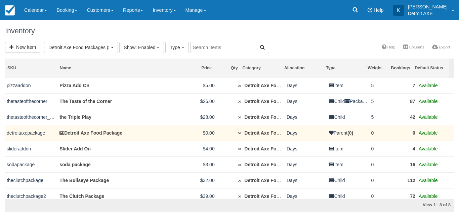
scroll to position [5, 0]
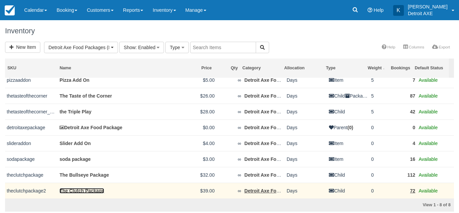
click at [92, 190] on link "The Clutch Package" at bounding box center [81, 190] width 45 height 5
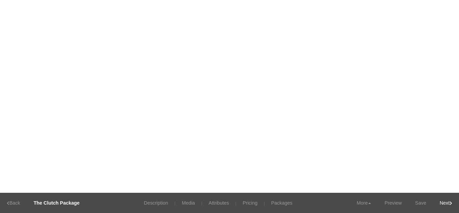
click at [270, 203] on body "Menu Calendar Customer Inventory Month Week Day Booking Daily Manifest Daily Li…" at bounding box center [229, 106] width 459 height 213
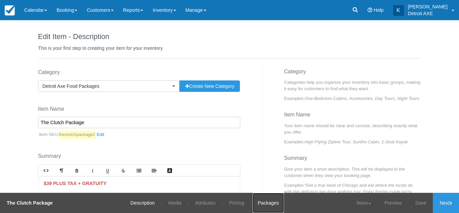
click at [264, 202] on link "Packages" at bounding box center [268, 203] width 31 height 20
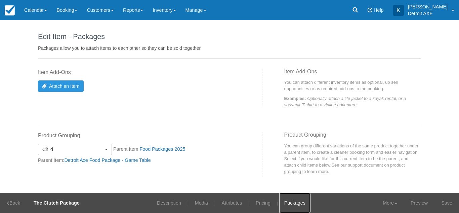
scroll to position [2, 0]
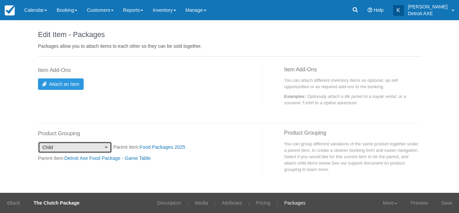
click at [81, 144] on span "Child" at bounding box center [72, 147] width 61 height 7
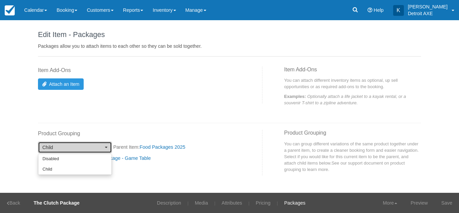
click at [82, 148] on span "Child" at bounding box center [72, 147] width 61 height 7
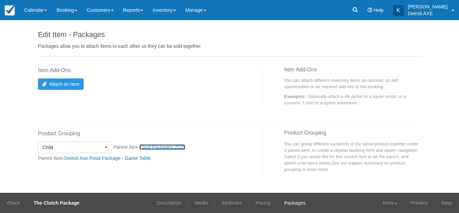
click at [152, 146] on link "Food Packages 2025" at bounding box center [162, 146] width 46 height 5
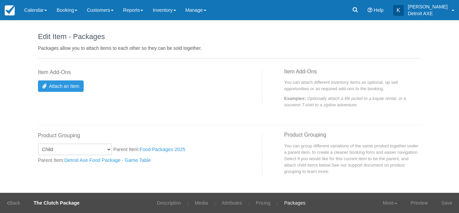
select select
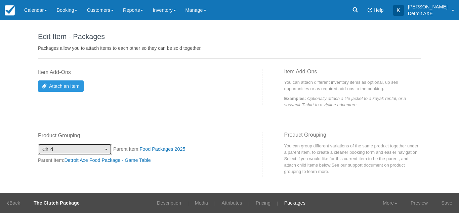
click at [105, 150] on span "button" at bounding box center [106, 149] width 3 height 1
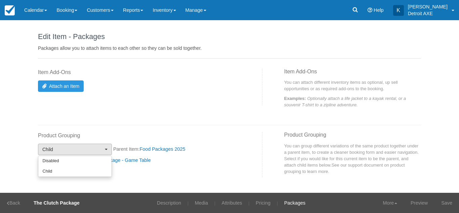
click at [91, 156] on div "Disabled Child" at bounding box center [75, 166] width 74 height 21
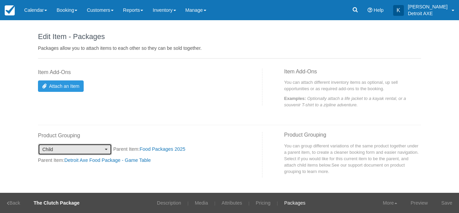
click at [96, 152] on span "Child" at bounding box center [72, 149] width 61 height 7
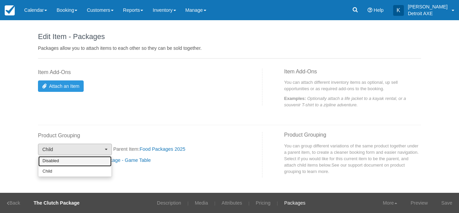
click at [86, 160] on link "Disabled" at bounding box center [74, 161] width 73 height 10
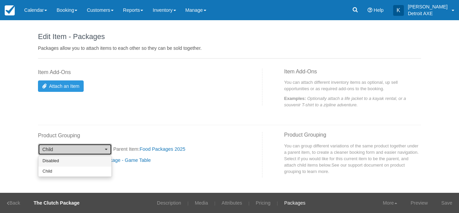
select select
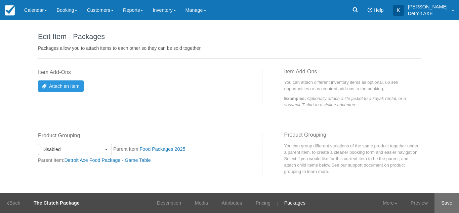
click at [436, 205] on link "Save" at bounding box center [446, 203] width 25 height 20
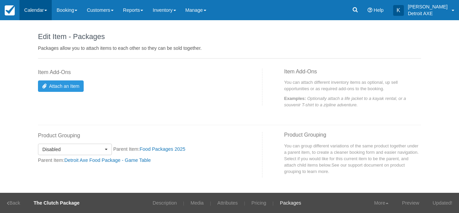
click at [46, 14] on link "Calendar" at bounding box center [35, 10] width 32 height 20
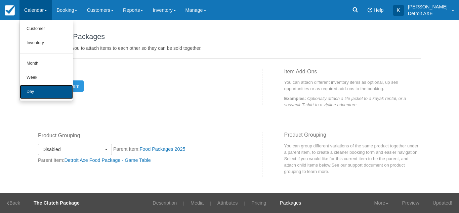
click at [47, 89] on link "Day" at bounding box center [46, 92] width 53 height 14
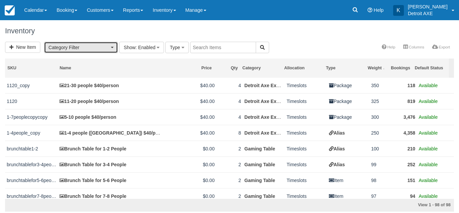
click at [83, 42] on button "Category Filter" at bounding box center [81, 47] width 74 height 11
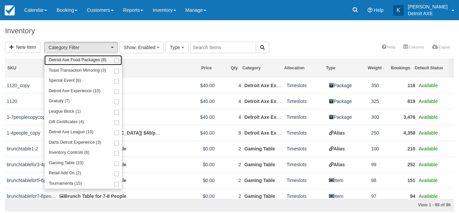
click at [79, 58] on span "Detroit Axe Food Packages (8)" at bounding box center [78, 60] width 58 height 6
select select "9"
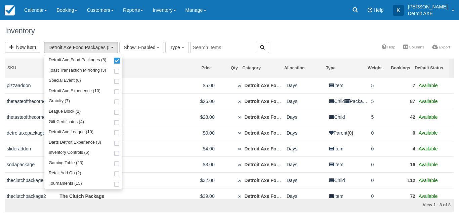
click at [97, 33] on h1 "Inventory" at bounding box center [229, 31] width 449 height 8
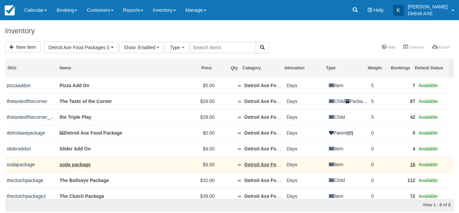
scroll to position [5, 0]
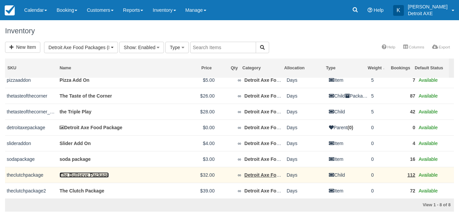
click at [97, 177] on link "The Bullseye Package" at bounding box center [83, 174] width 49 height 5
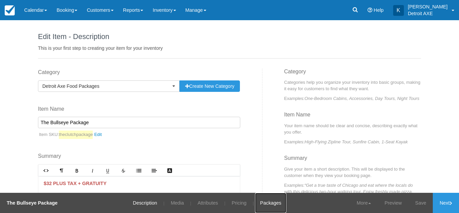
click at [265, 201] on link "Packages" at bounding box center [270, 203] width 31 height 20
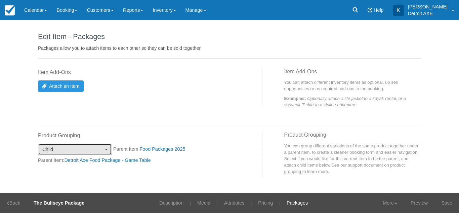
click at [86, 149] on span "Child" at bounding box center [72, 149] width 61 height 7
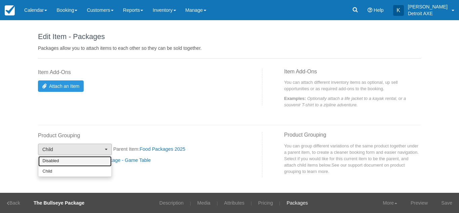
click at [76, 161] on link "Disabled" at bounding box center [74, 161] width 73 height 10
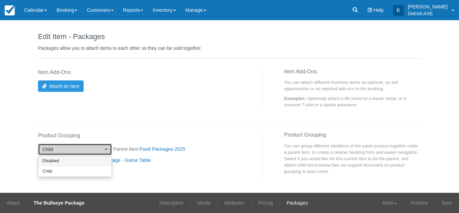
select select
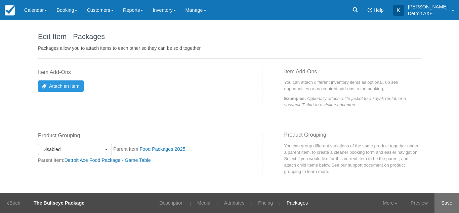
click at [436, 202] on link "Save" at bounding box center [446, 203] width 25 height 20
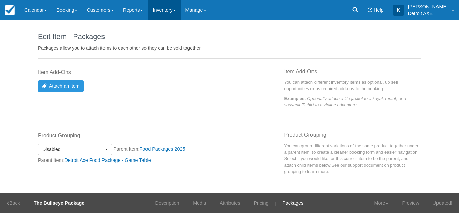
click at [178, 18] on link "Inventory" at bounding box center [164, 10] width 33 height 20
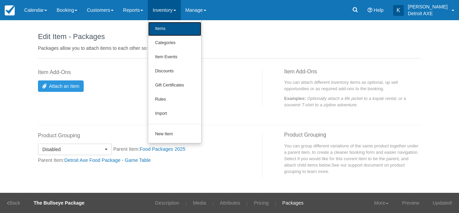
click at [176, 27] on link "Items" at bounding box center [174, 29] width 53 height 14
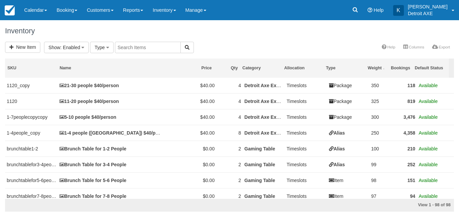
select select
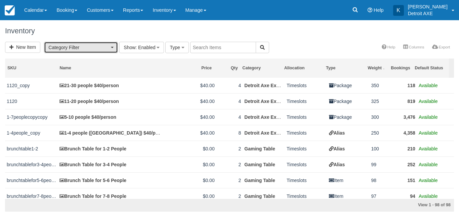
click at [107, 50] on span "Category Filter" at bounding box center [78, 47] width 61 height 7
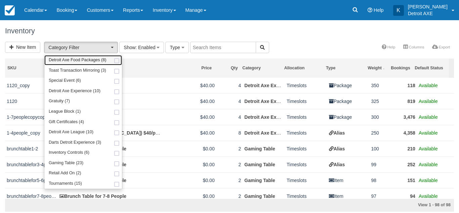
click at [94, 59] on span "Detroit Axe Food Packages (8)" at bounding box center [78, 60] width 58 height 6
select select "9"
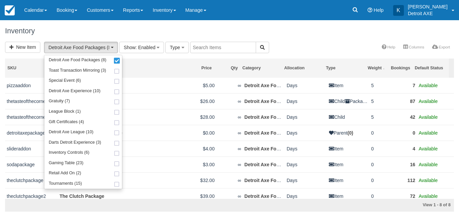
click at [111, 34] on h1 "Inventory" at bounding box center [229, 31] width 449 height 8
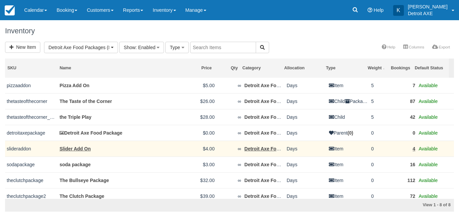
scroll to position [0, 0]
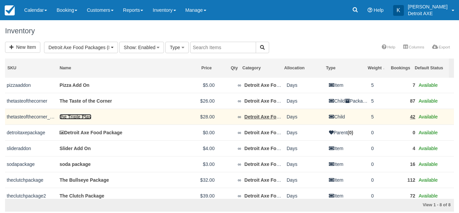
click at [66, 116] on link "the Triple Play" at bounding box center [75, 116] width 32 height 5
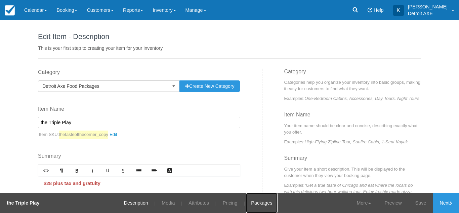
click at [249, 202] on link "Packages" at bounding box center [261, 203] width 31 height 20
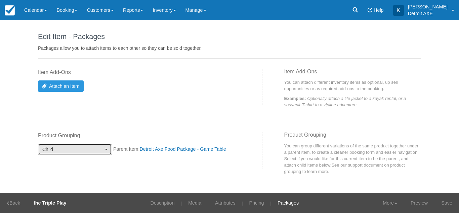
click at [80, 152] on span "Child" at bounding box center [72, 149] width 61 height 7
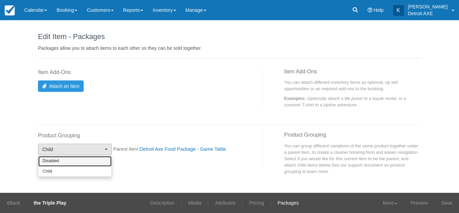
click at [74, 160] on link "Disabled" at bounding box center [74, 161] width 73 height 10
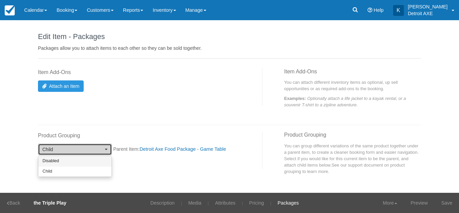
select select
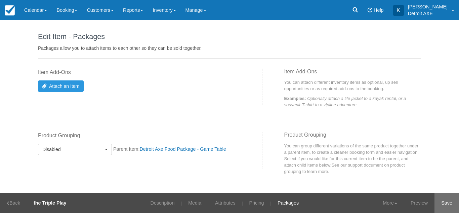
click at [438, 205] on link "Save" at bounding box center [446, 203] width 25 height 20
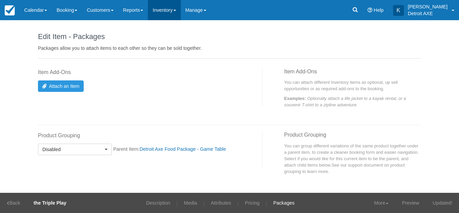
click at [177, 16] on link "Inventory" at bounding box center [164, 10] width 33 height 20
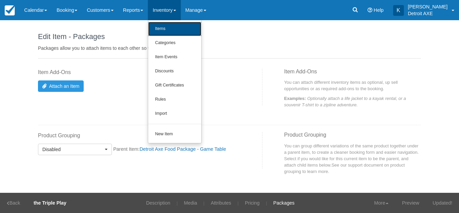
click at [175, 27] on link "Items" at bounding box center [174, 29] width 53 height 14
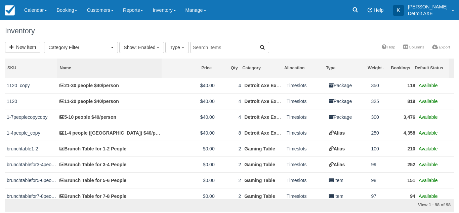
click at [106, 64] on th "Name" at bounding box center [109, 67] width 105 height 19
click at [102, 45] on span "Category Filter" at bounding box center [78, 47] width 61 height 7
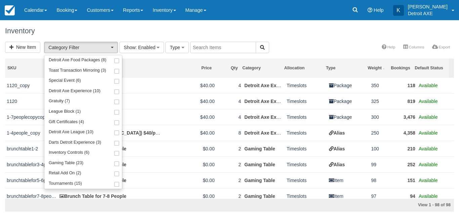
click at [95, 55] on div "Detroit Axe Food Packages (8) Toast Transaction Mirroring (3) Special Event (6)…" at bounding box center [83, 122] width 78 height 134
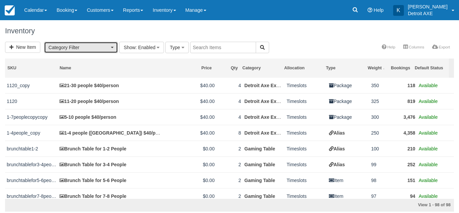
click at [97, 53] on button "Category Filter" at bounding box center [81, 47] width 74 height 11
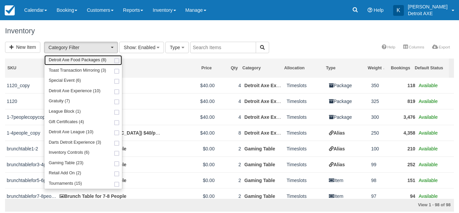
click at [94, 58] on span "Detroit Axe Food Packages (8)" at bounding box center [78, 60] width 58 height 6
select select "9"
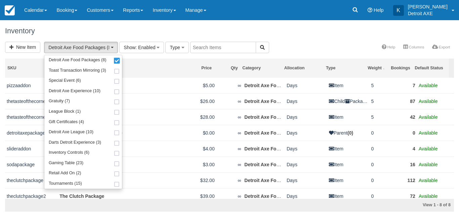
click at [104, 34] on h1 "Inventory" at bounding box center [229, 31] width 449 height 8
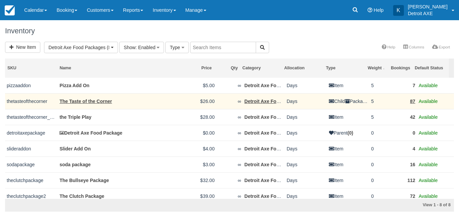
scroll to position [5, 0]
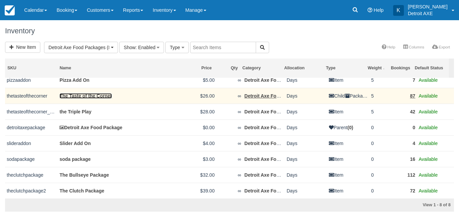
click at [82, 97] on link "The Taste of the Corner" at bounding box center [85, 95] width 52 height 5
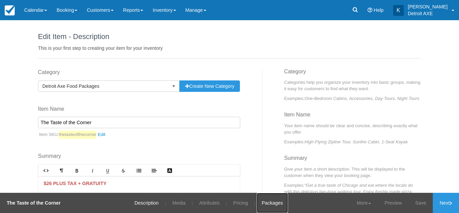
click at [266, 202] on link "Packages" at bounding box center [272, 203] width 31 height 20
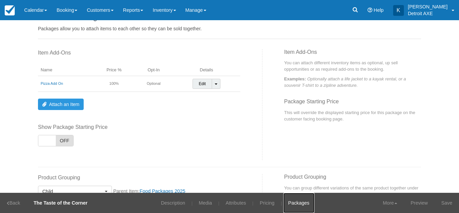
scroll to position [20, 0]
click at [203, 84] on link "Edit" at bounding box center [203, 83] width 20 height 10
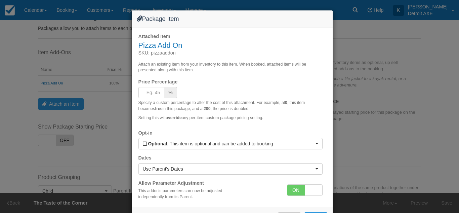
scroll to position [26, 0]
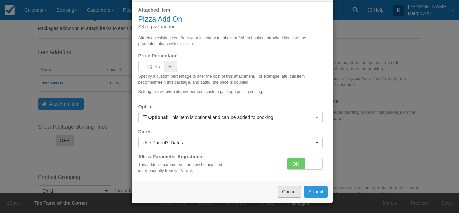
click at [285, 189] on button "Cancel" at bounding box center [290, 191] width 24 height 11
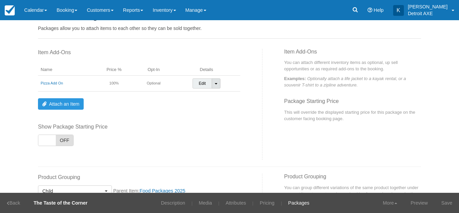
click at [215, 84] on span at bounding box center [216, 83] width 3 height 1
click at [211, 96] on link "Detach Item" at bounding box center [210, 97] width 35 height 16
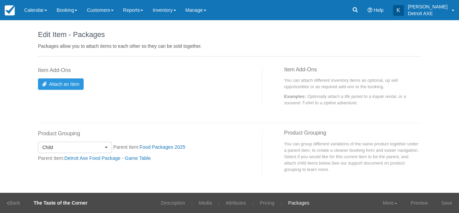
scroll to position [2, 0]
click at [94, 145] on span "Child" at bounding box center [72, 147] width 61 height 7
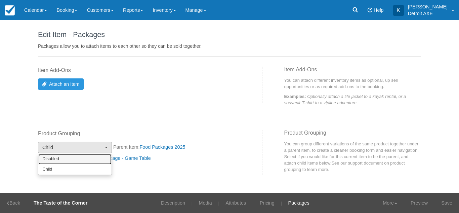
click at [75, 160] on link "Disabled" at bounding box center [74, 159] width 73 height 10
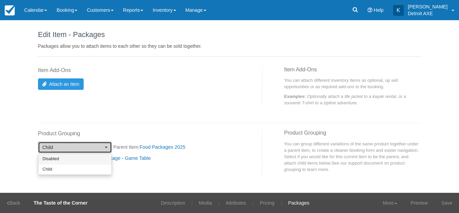
select select
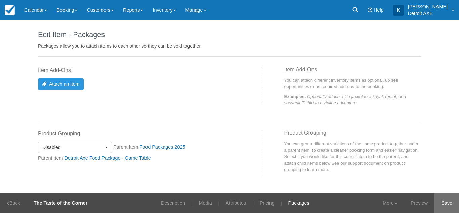
click at [439, 208] on link "Save" at bounding box center [446, 203] width 25 height 20
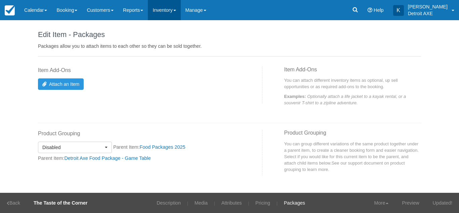
click at [170, 6] on link "Inventory" at bounding box center [164, 10] width 33 height 20
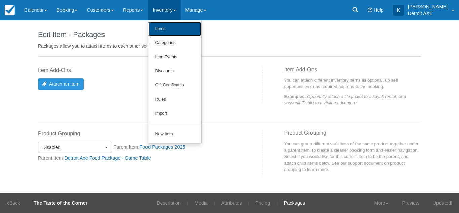
click at [171, 22] on link "Items" at bounding box center [174, 29] width 53 height 14
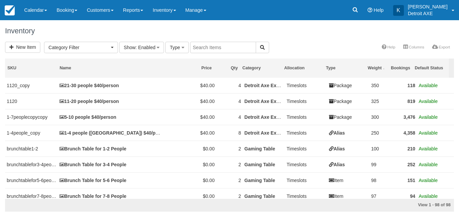
select select
click at [49, 6] on link "Calendar" at bounding box center [35, 10] width 32 height 20
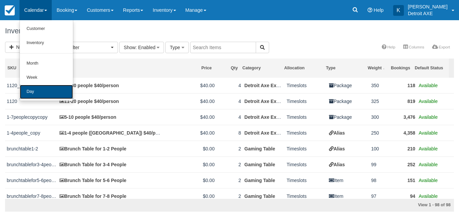
click at [44, 90] on link "Day" at bounding box center [46, 92] width 53 height 14
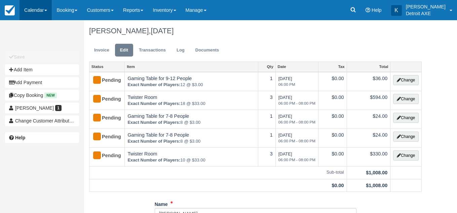
click at [35, 12] on link "Calendar" at bounding box center [35, 10] width 32 height 20
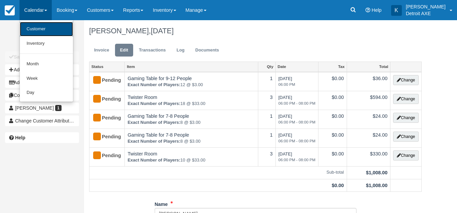
click at [36, 28] on link "Customer" at bounding box center [46, 29] width 53 height 14
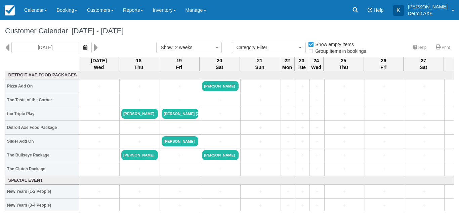
select select
click at [10, 19] on link at bounding box center [9, 10] width 19 height 20
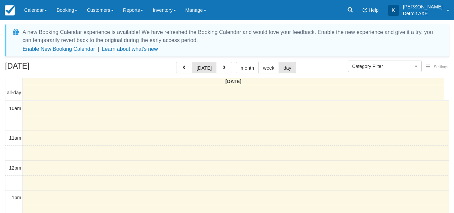
select select
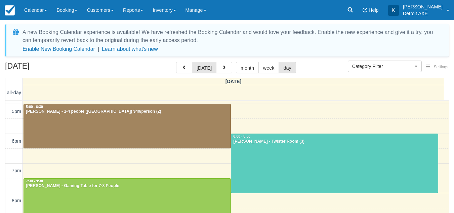
scroll to position [205, 0]
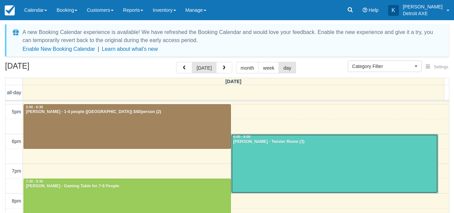
click at [254, 155] on div at bounding box center [334, 163] width 207 height 59
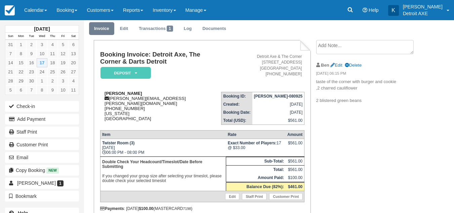
scroll to position [22, 0]
click at [127, 24] on link "Edit" at bounding box center [124, 28] width 18 height 13
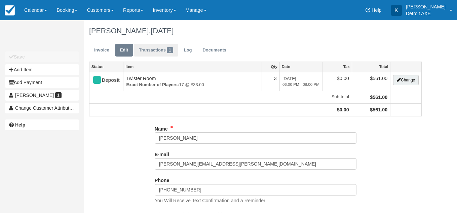
type input "[PHONE_NUMBER]"
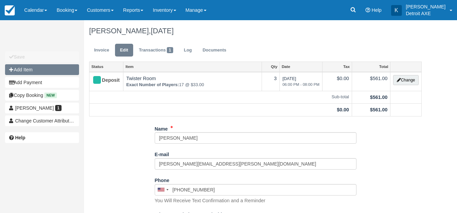
click at [55, 67] on button "Add Item" at bounding box center [42, 69] width 74 height 11
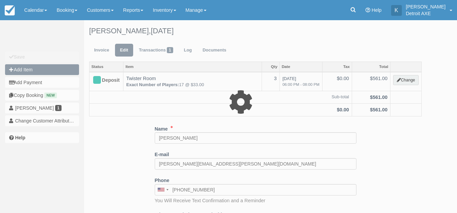
type input "0.00"
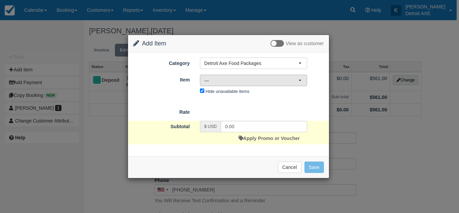
click at [239, 77] on span "—" at bounding box center [251, 80] width 94 height 7
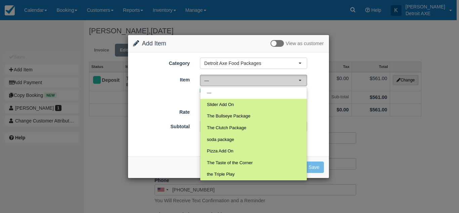
click at [239, 77] on span "—" at bounding box center [251, 80] width 94 height 7
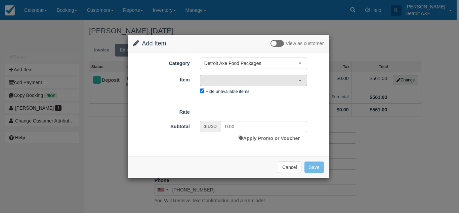
click at [239, 78] on span "—" at bounding box center [251, 80] width 94 height 7
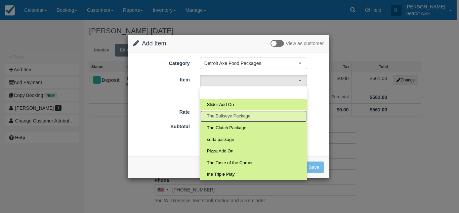
click at [242, 119] on link "The Bullseye Package" at bounding box center [253, 116] width 107 height 12
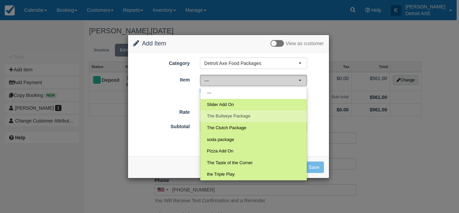
select select "41"
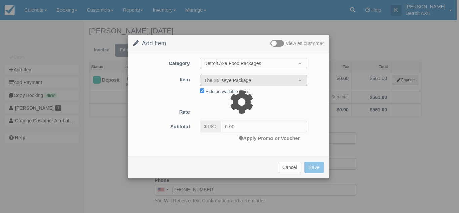
type input "96.00"
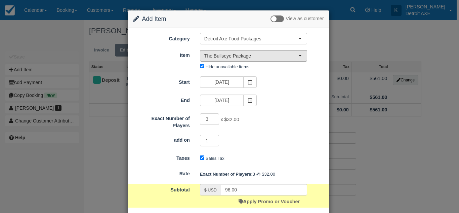
scroll to position [39, 0]
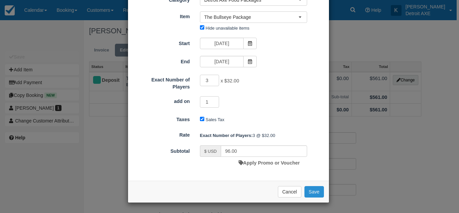
click at [311, 190] on button "Save" at bounding box center [313, 191] width 19 height 11
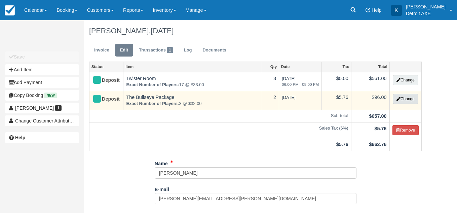
click at [410, 97] on button "Change" at bounding box center [405, 99] width 26 height 10
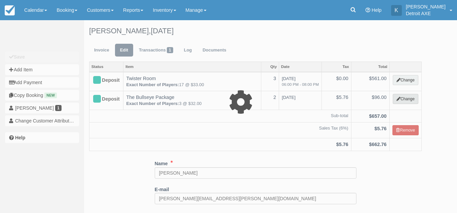
type input "96.00"
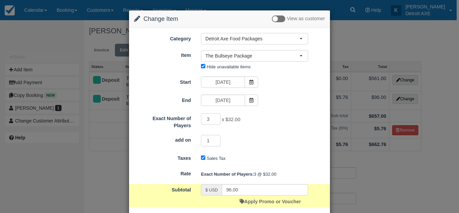
scroll to position [39, 0]
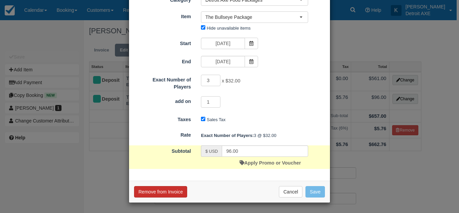
click at [160, 190] on button "Remove from Invoice" at bounding box center [160, 191] width 53 height 11
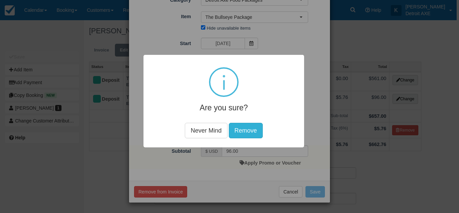
click at [242, 126] on button "Remove" at bounding box center [246, 129] width 34 height 15
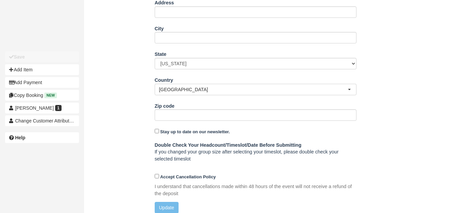
scroll to position [252, 0]
